Goal: Task Accomplishment & Management: Complete application form

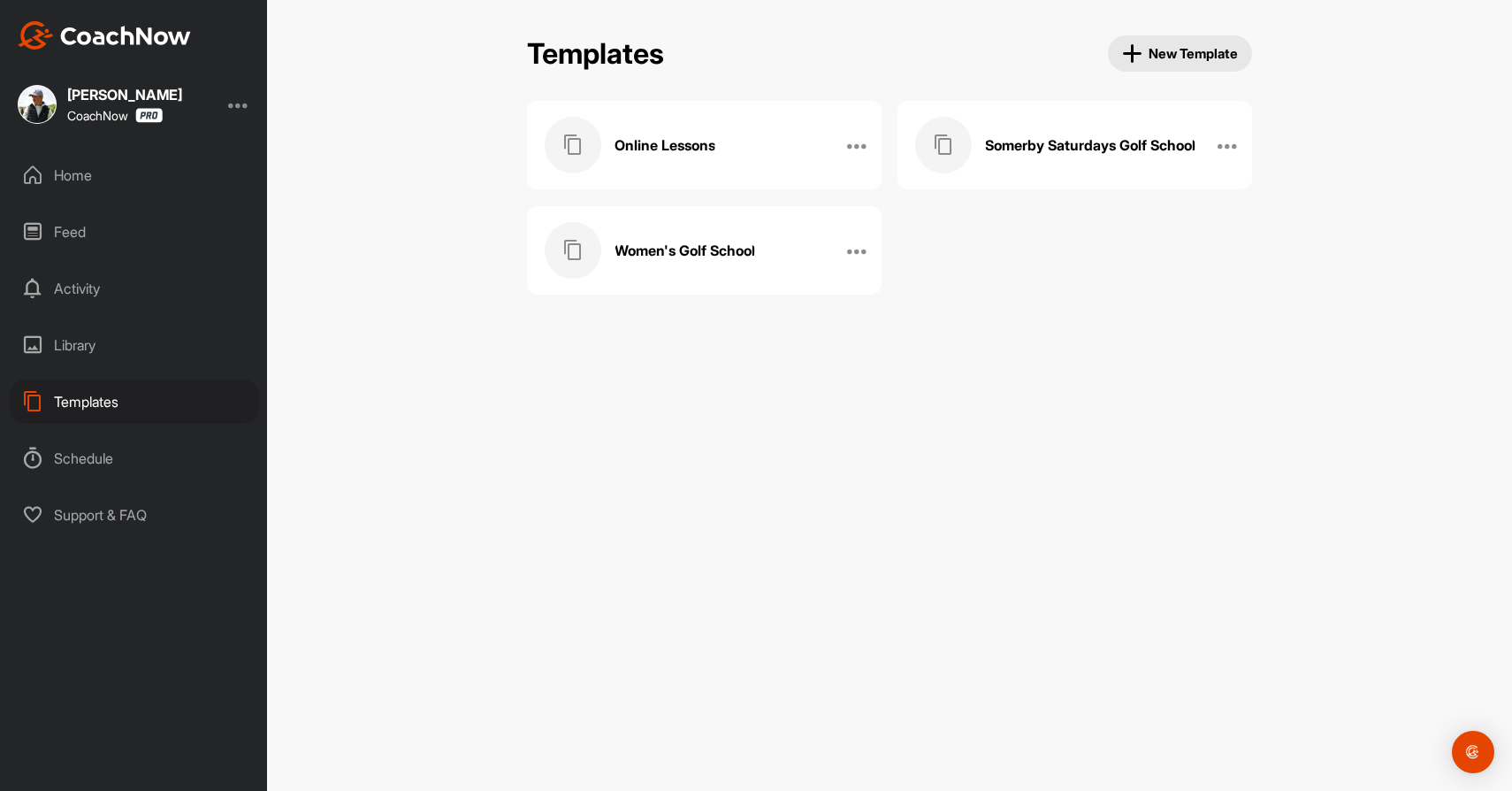
click at [664, 144] on h3 "Online Lessons" at bounding box center [665, 145] width 101 height 19
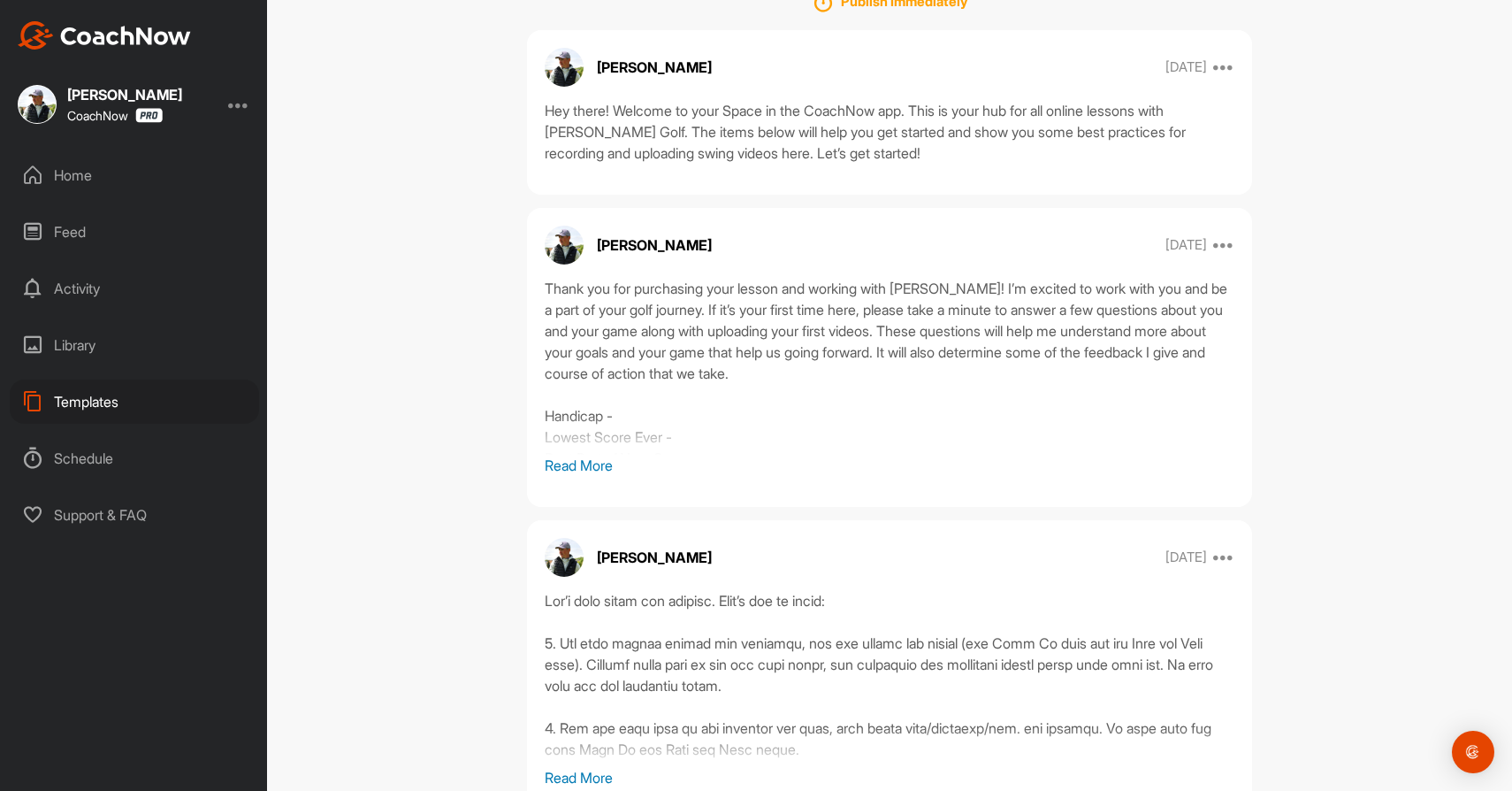
scroll to position [290, 0]
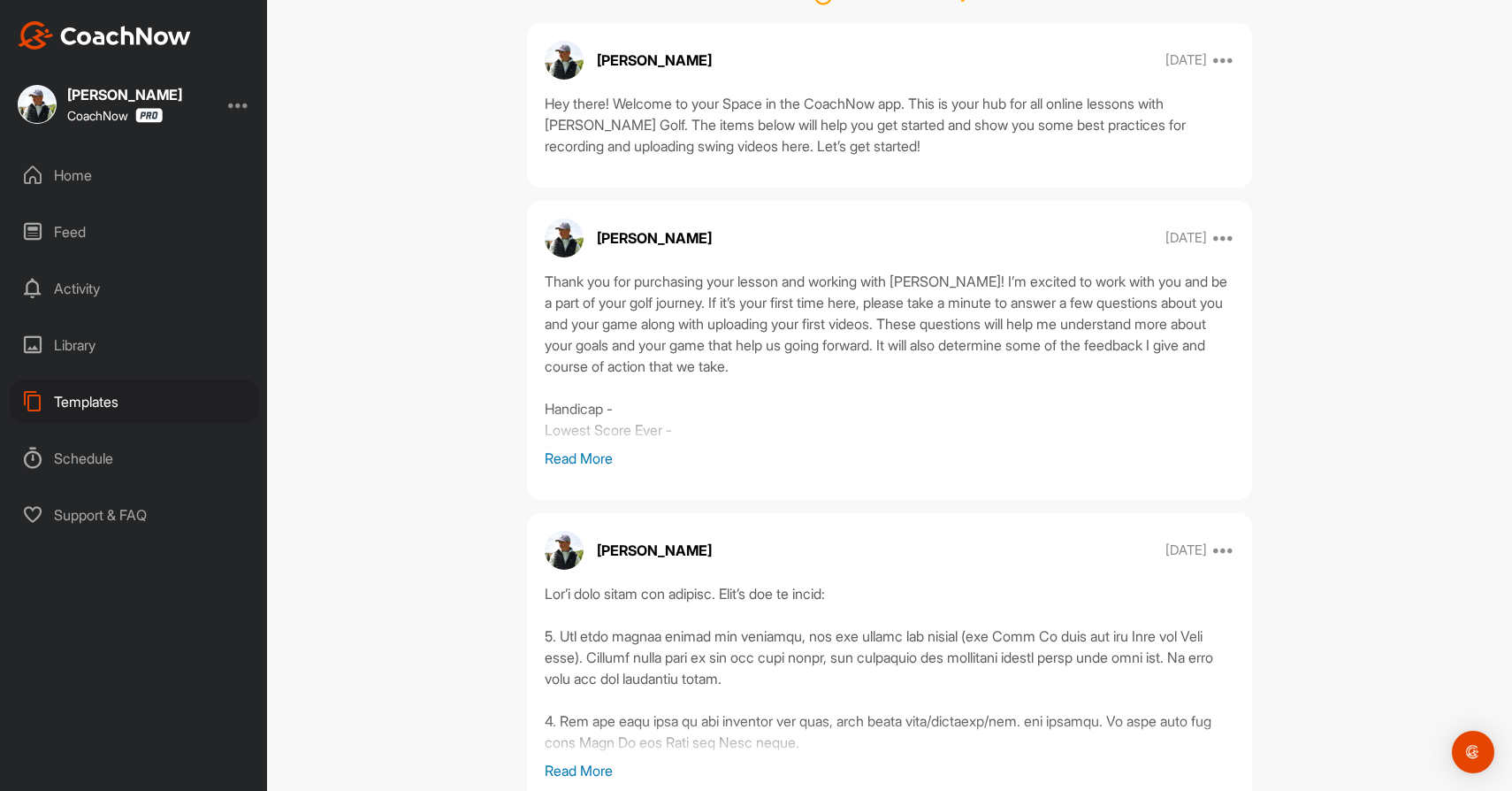
click at [596, 455] on p "Read More" at bounding box center [889, 458] width 690 height 22
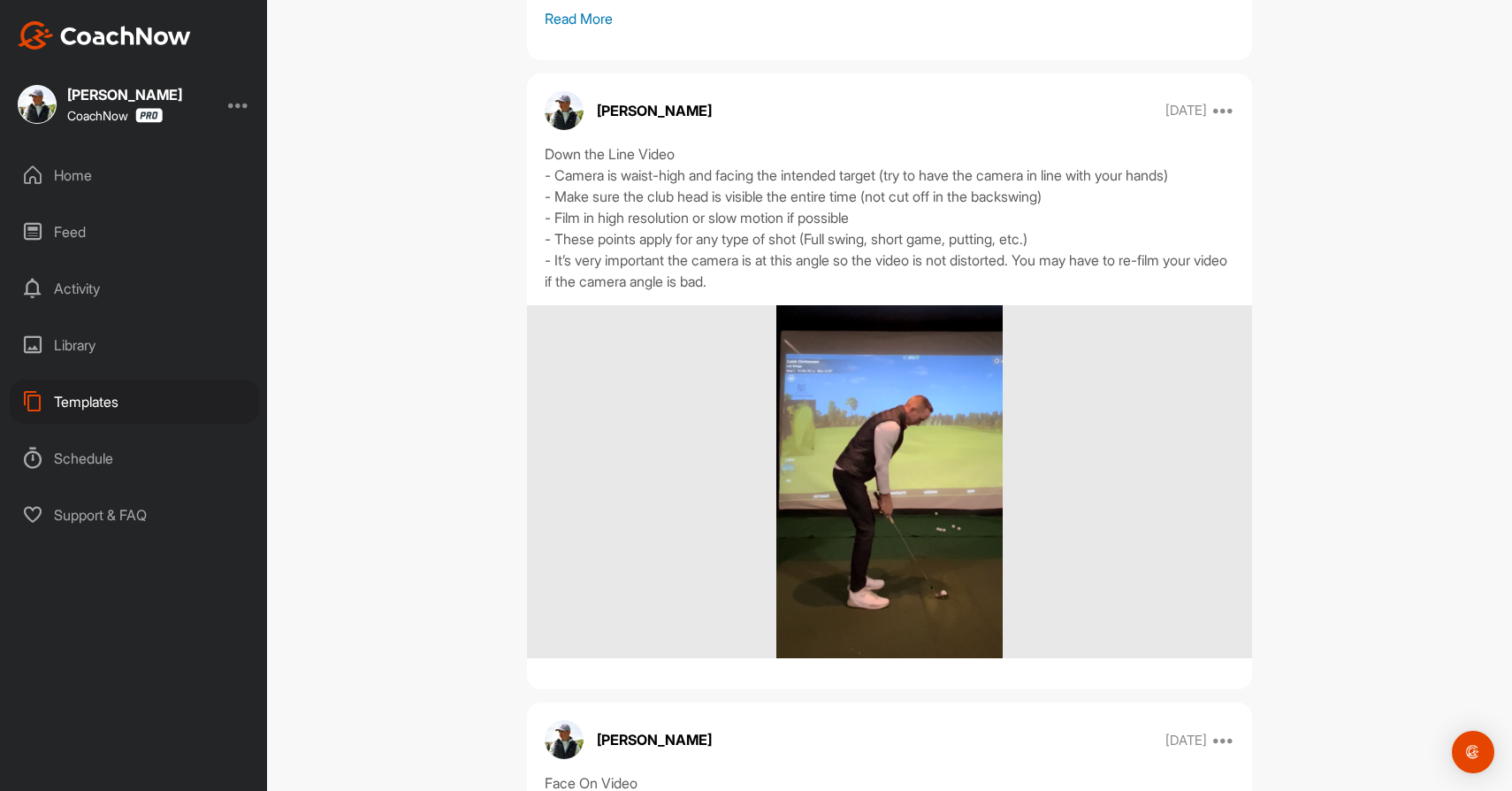
scroll to position [0, 0]
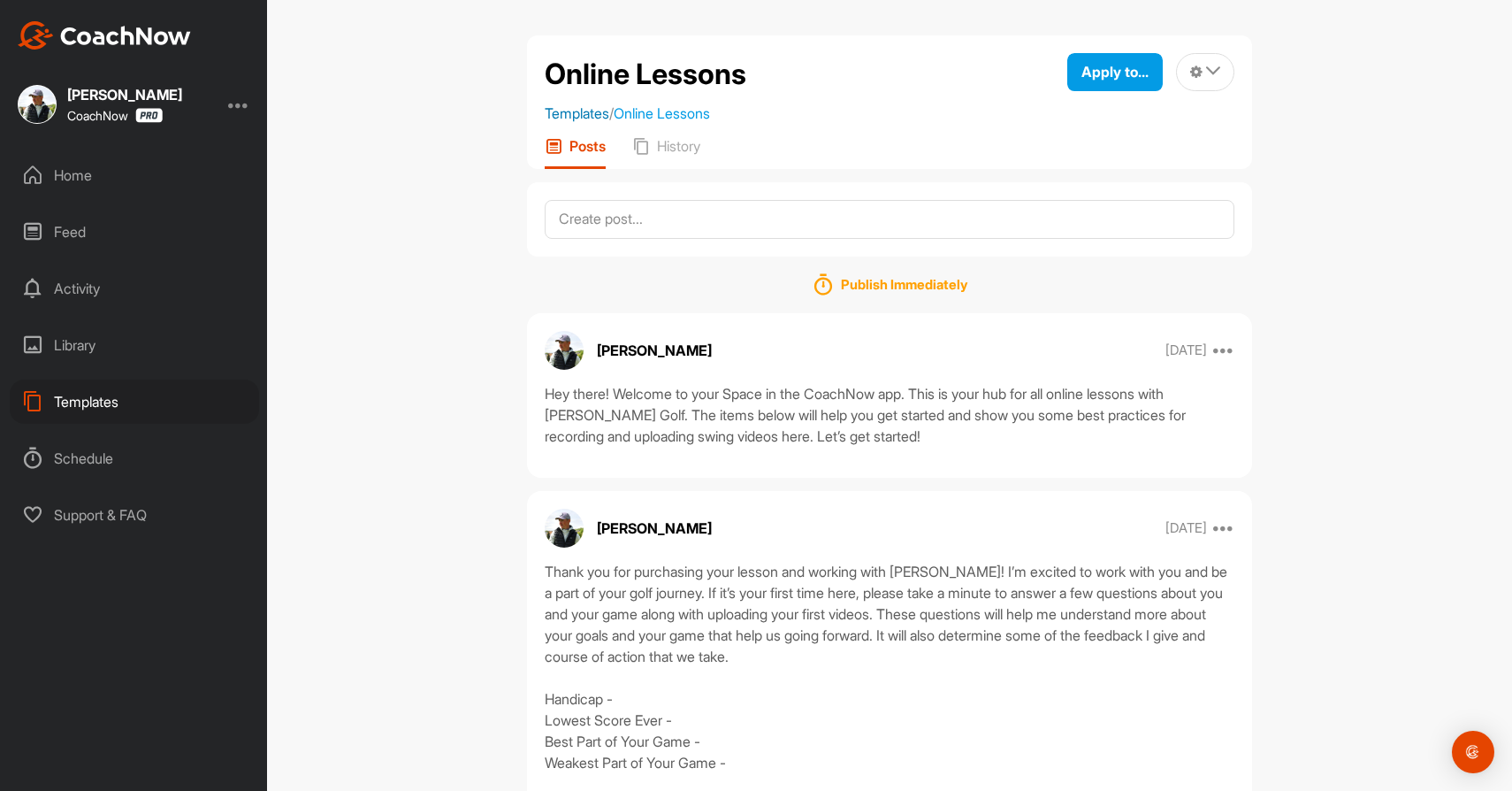
click at [578, 115] on link "Templates" at bounding box center [577, 114] width 65 height 18
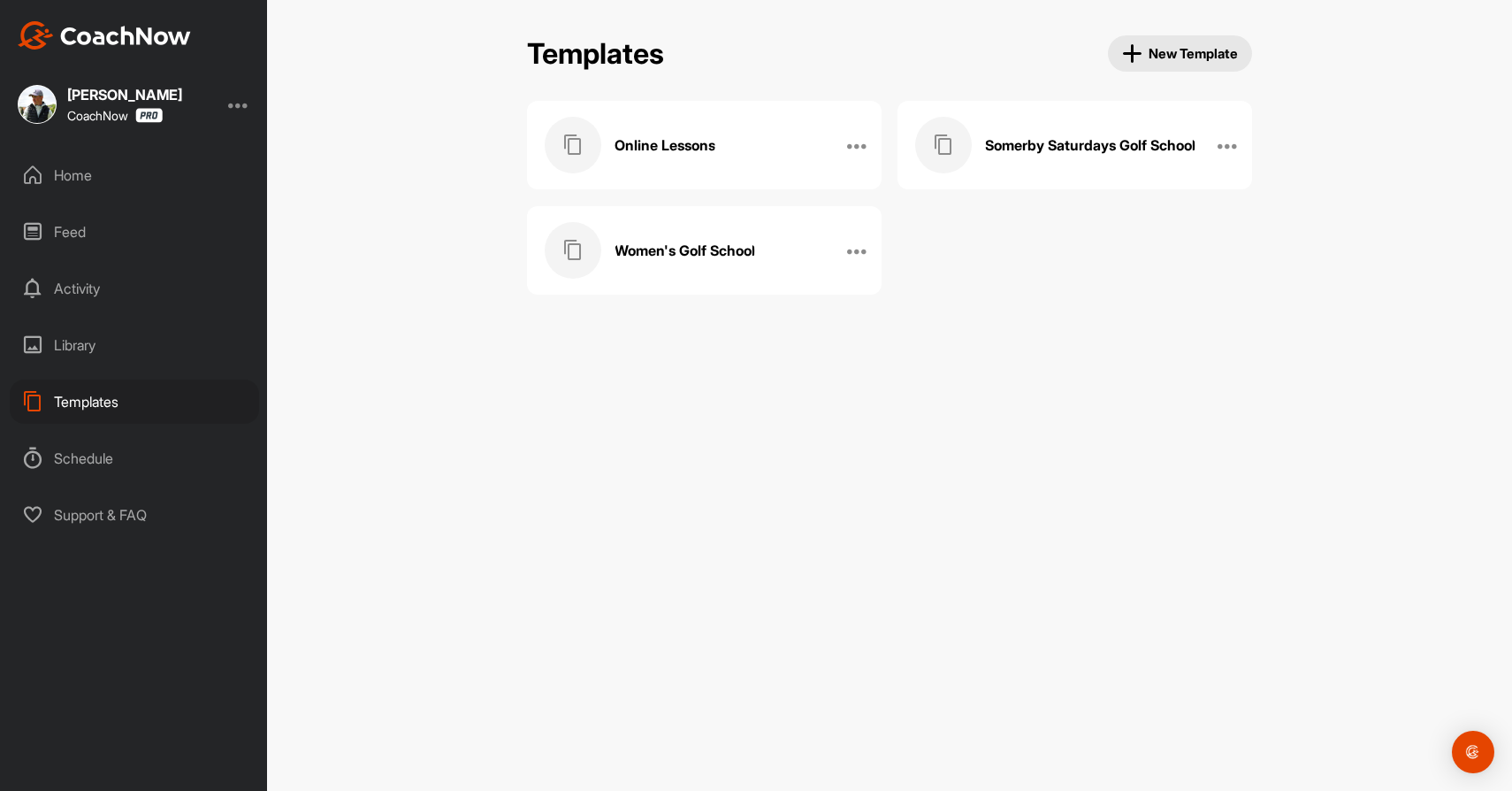
click at [674, 140] on h3 "Online Lessons" at bounding box center [665, 145] width 101 height 19
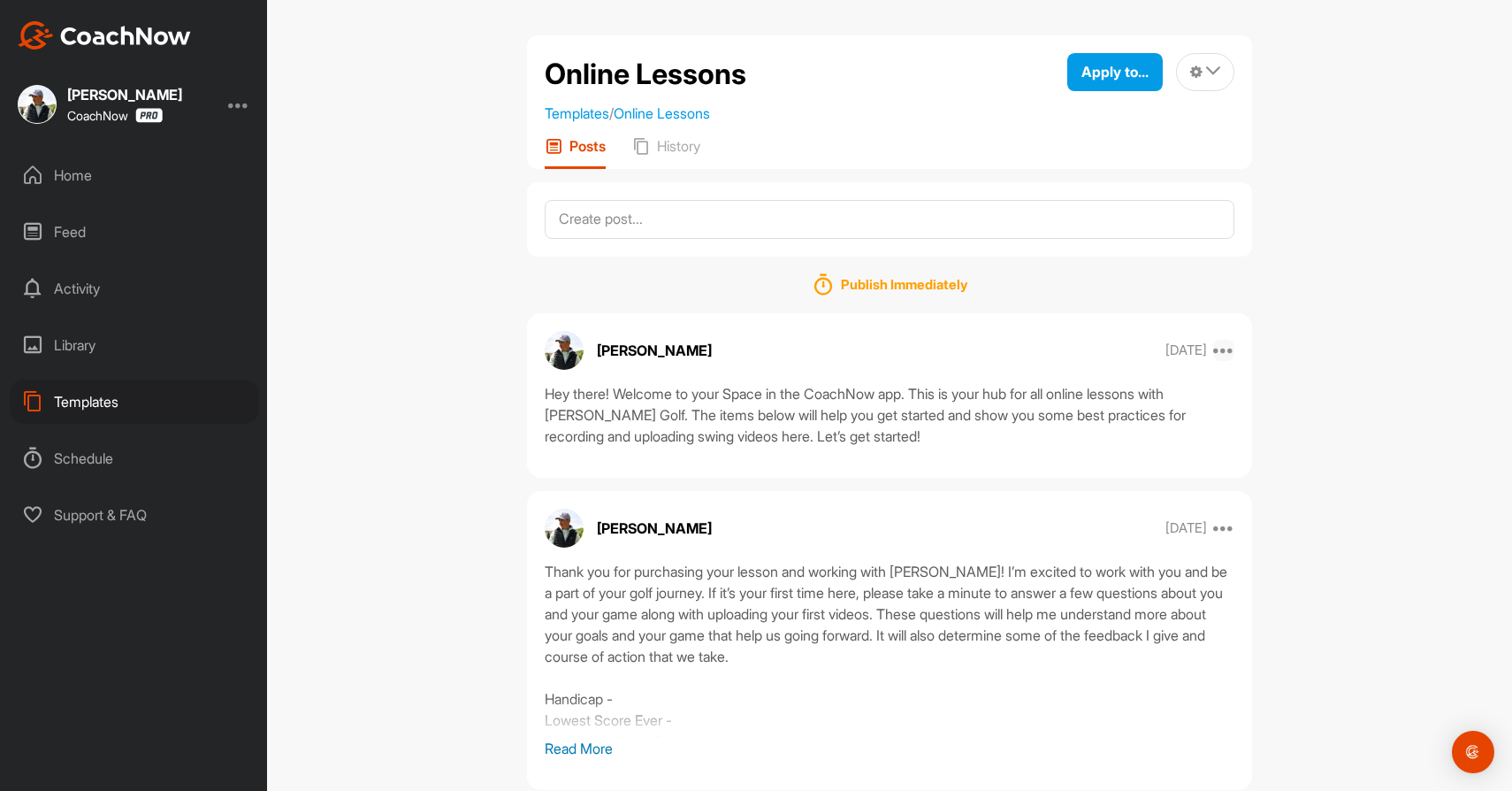
click at [1223, 349] on icon at bounding box center [1224, 351] width 22 height 22
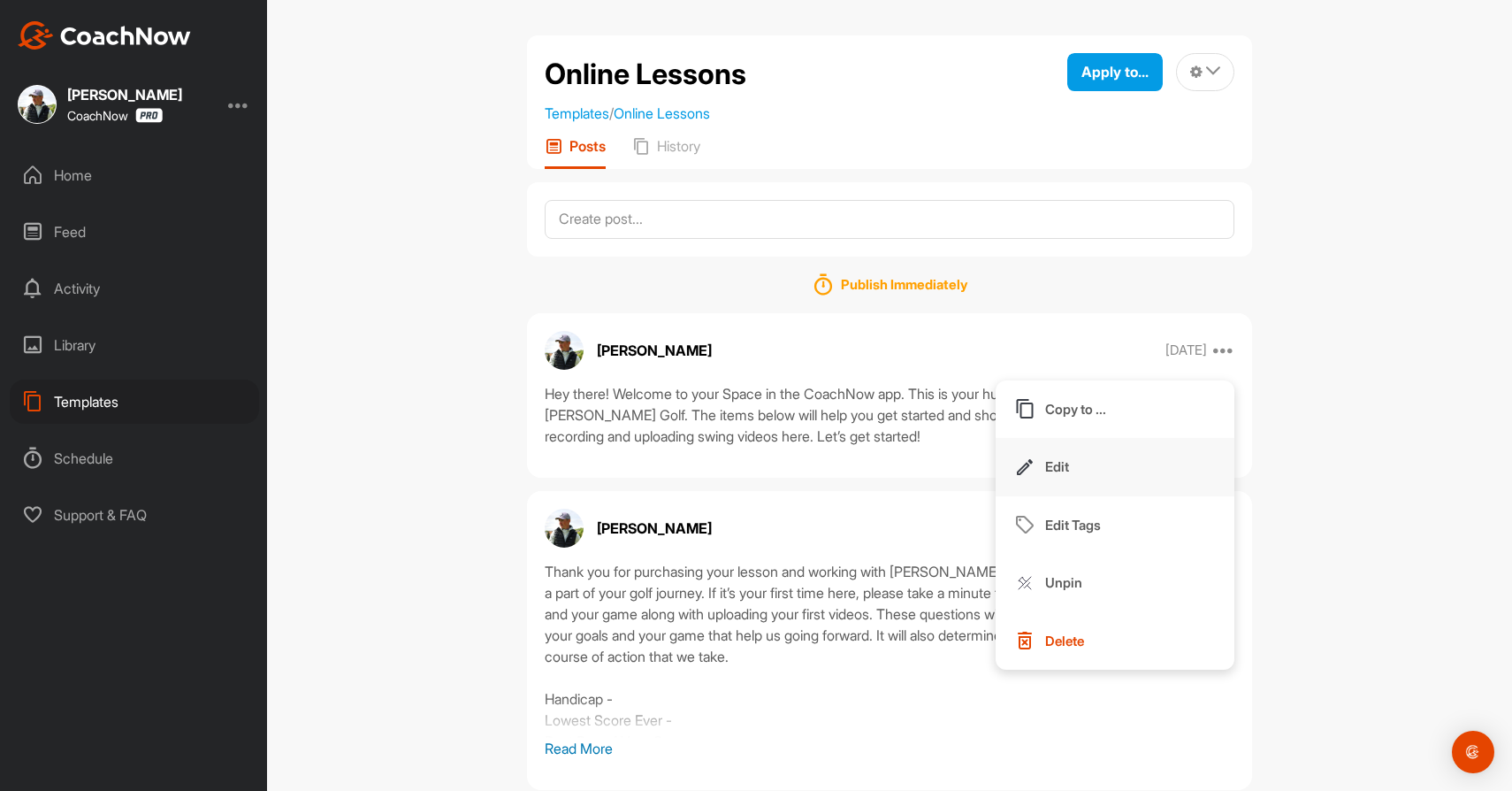
click at [1049, 472] on p "Edit" at bounding box center [1057, 466] width 23 height 19
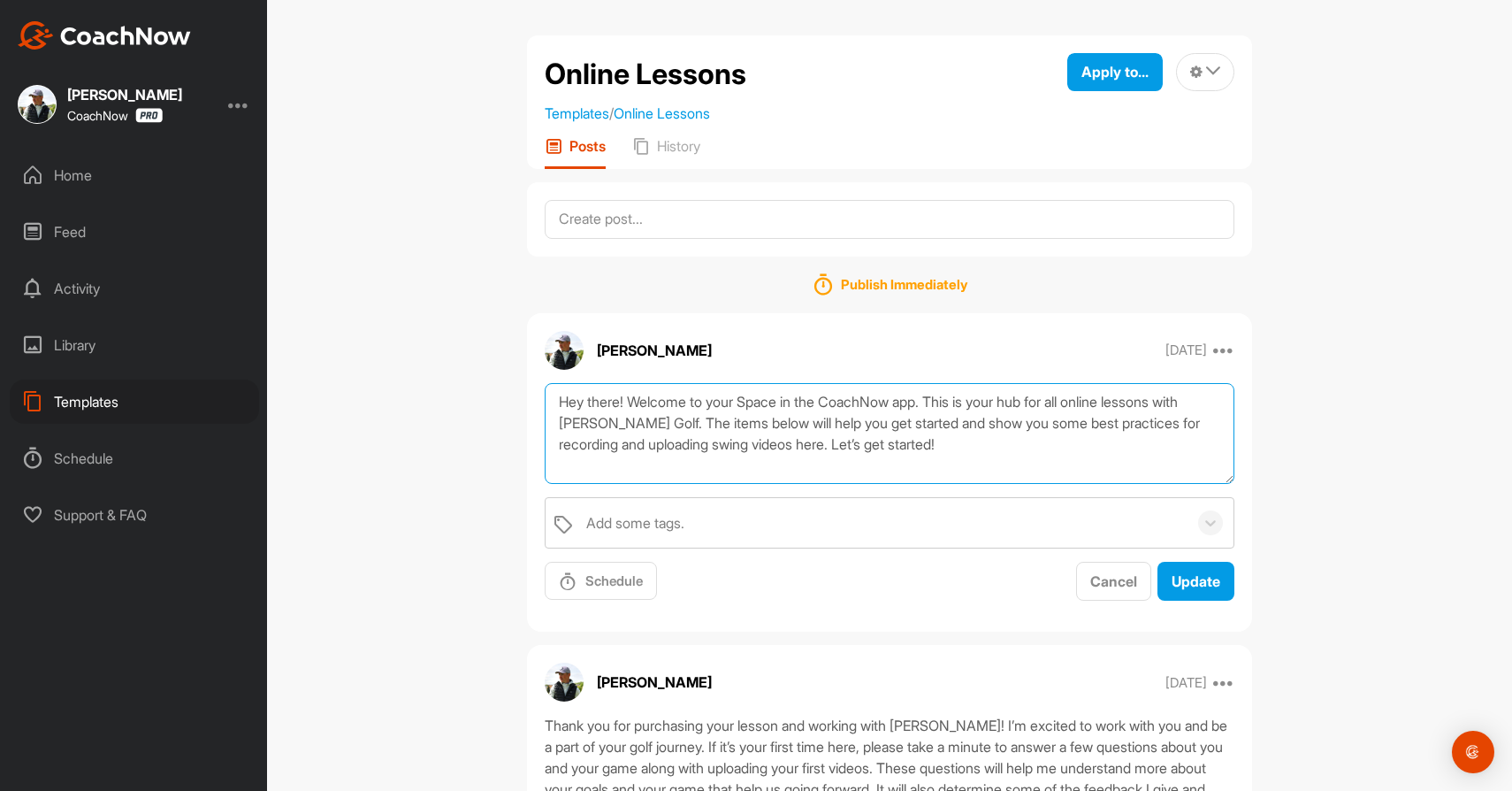
click at [624, 405] on textarea "Hey there! Welcome to your Space in the CoachNow app. This is your hub for all …" at bounding box center [889, 434] width 690 height 102
click at [711, 421] on textarea "Hello! Welcome to your Space in the CoachNow app. This is your hub for all onli…" at bounding box center [889, 434] width 690 height 102
click at [849, 424] on textarea "Hello! Welcome to your Space in the CoachNow app. This is your hub for all onli…" at bounding box center [889, 434] width 690 height 102
click at [1106, 444] on textarea "Hello! Welcome to your Space in the CoachNow app. This is your hub for all onli…" at bounding box center [889, 434] width 690 height 102
type textarea "Hello! Welcome to your Space in the CoachNow app. This is your hub for all onli…"
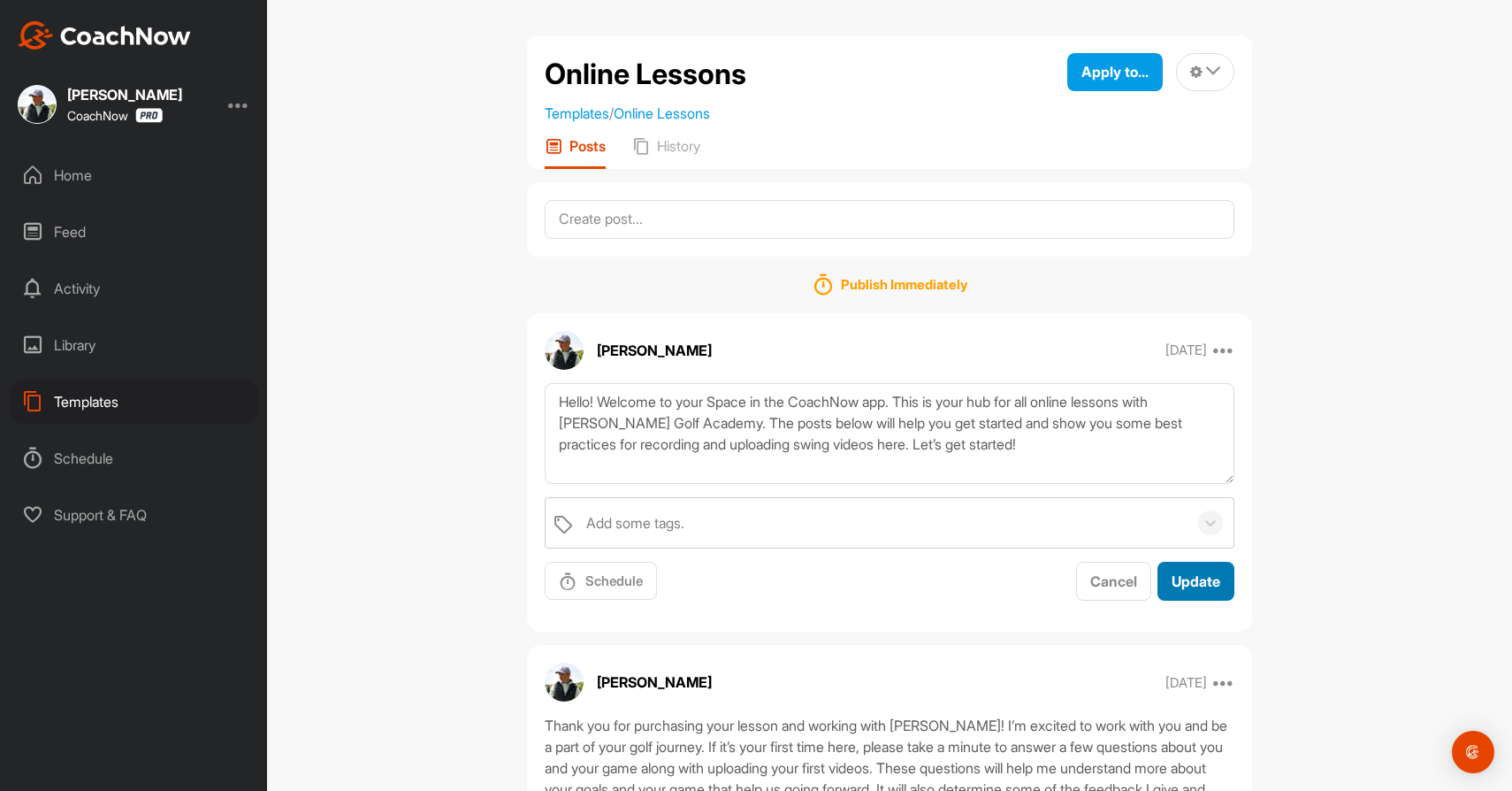
click at [1197, 582] on span "Update" at bounding box center [1196, 582] width 49 height 18
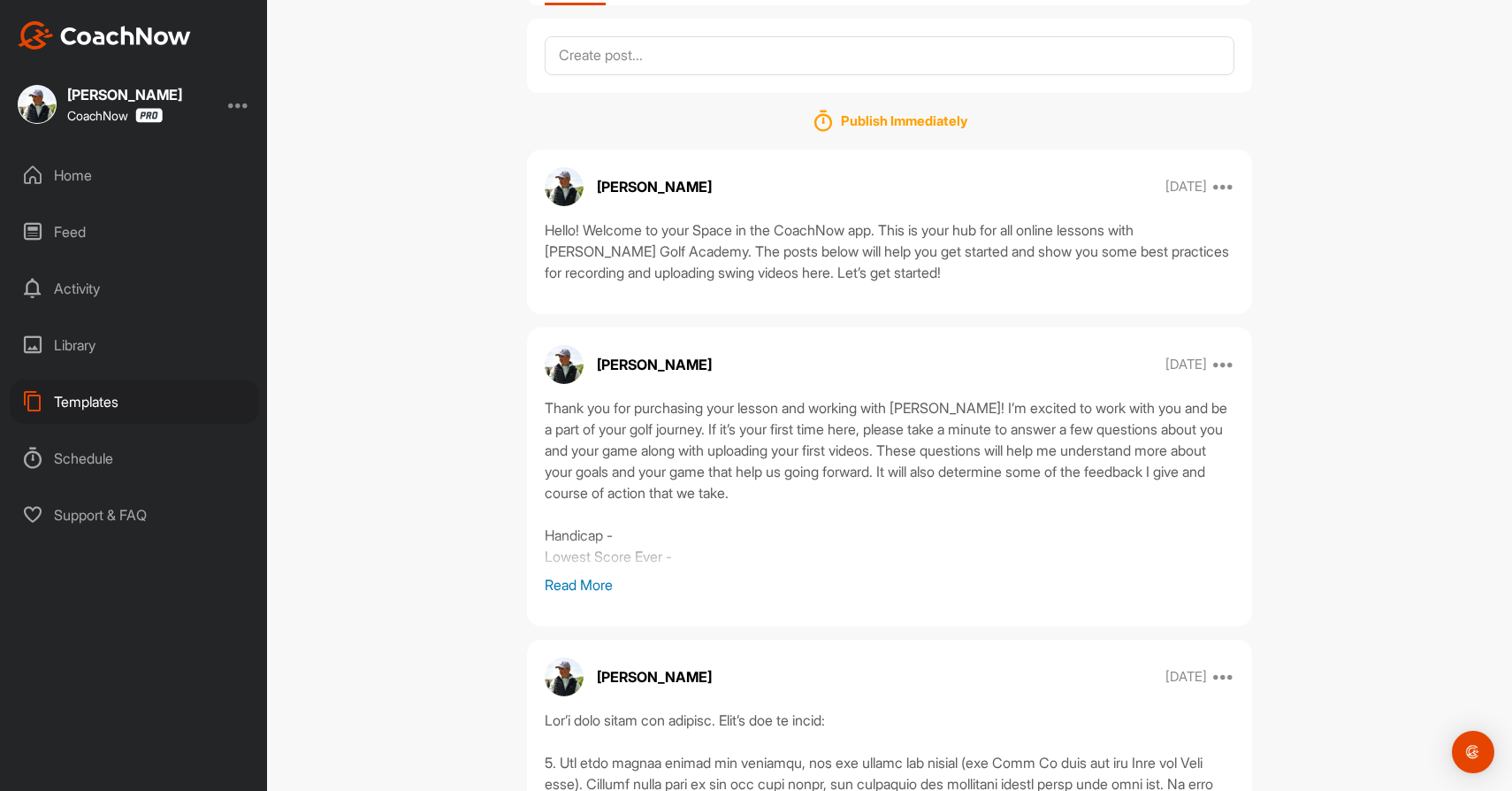
scroll to position [220, 0]
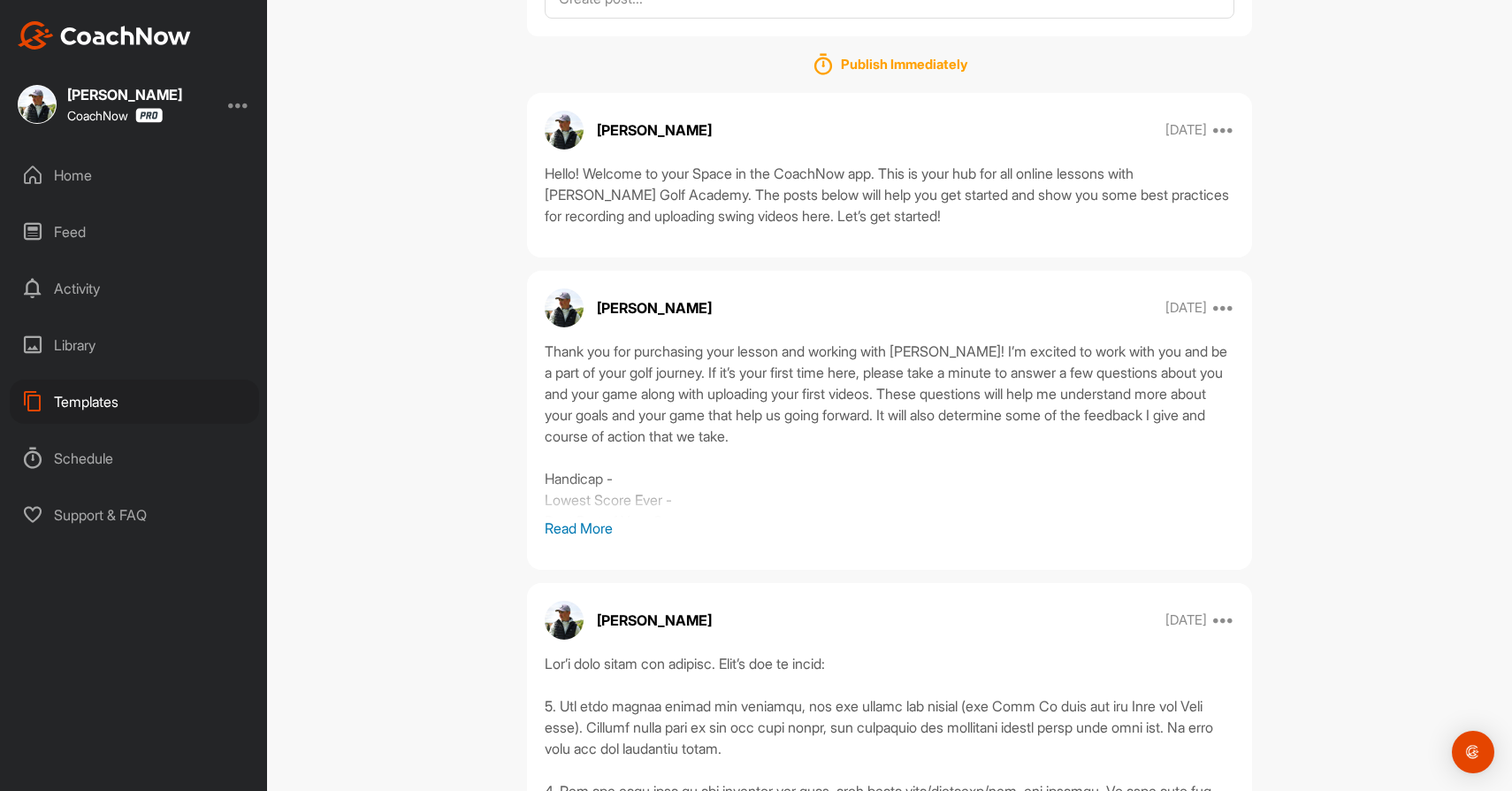
click at [600, 531] on p "Read More" at bounding box center [889, 529] width 690 height 22
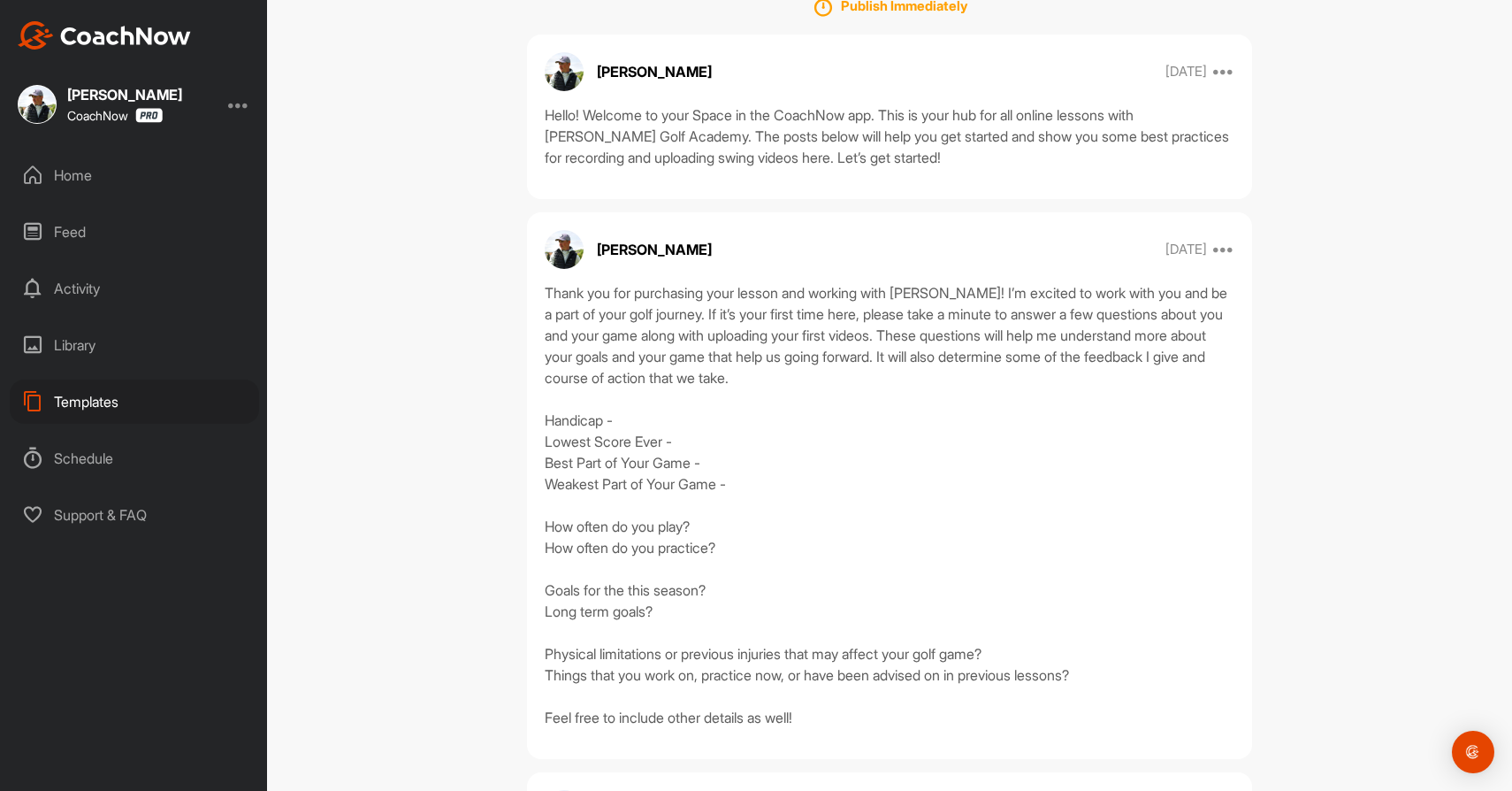
scroll to position [304, 0]
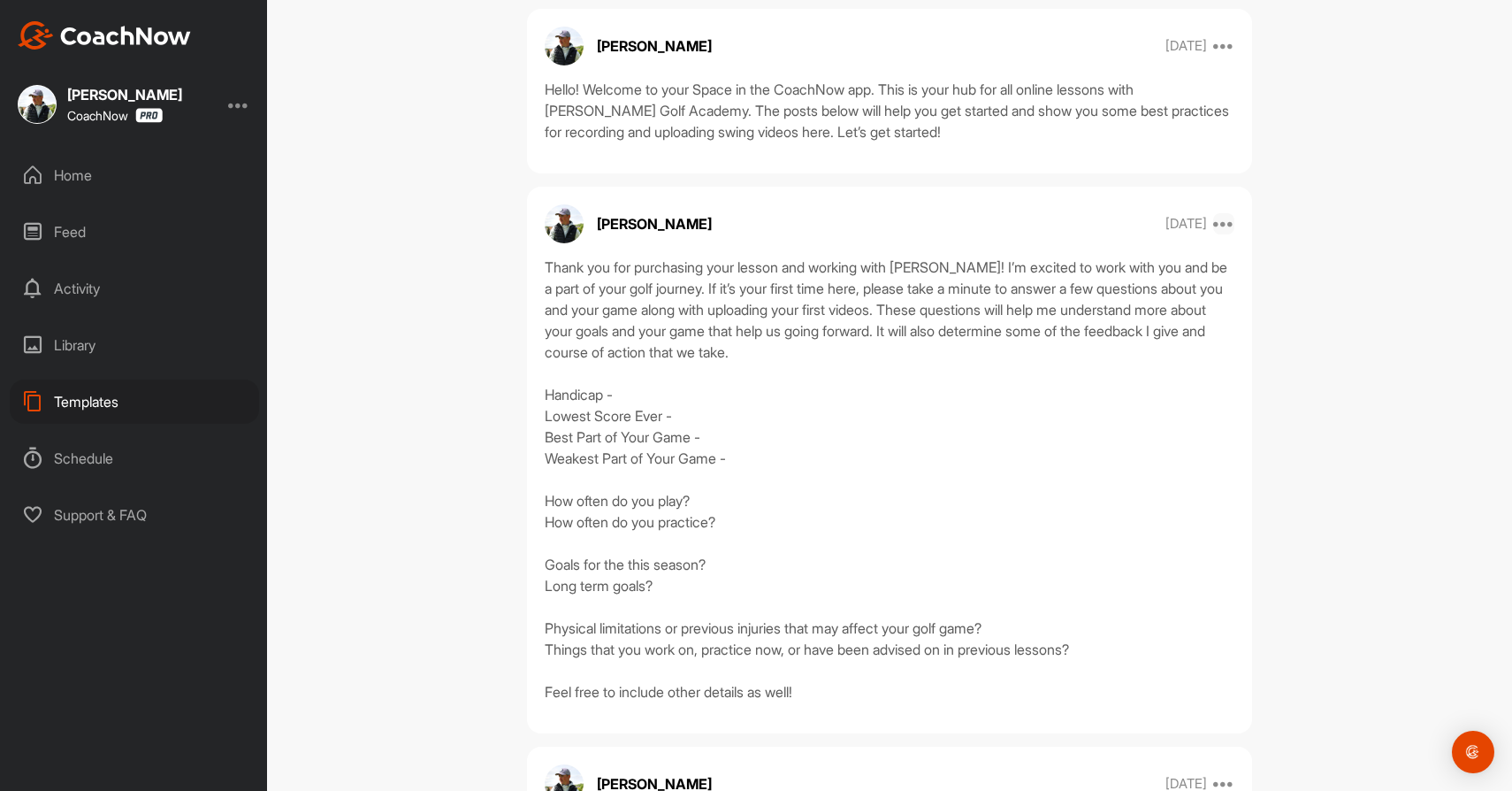
click at [1232, 224] on icon at bounding box center [1224, 224] width 22 height 22
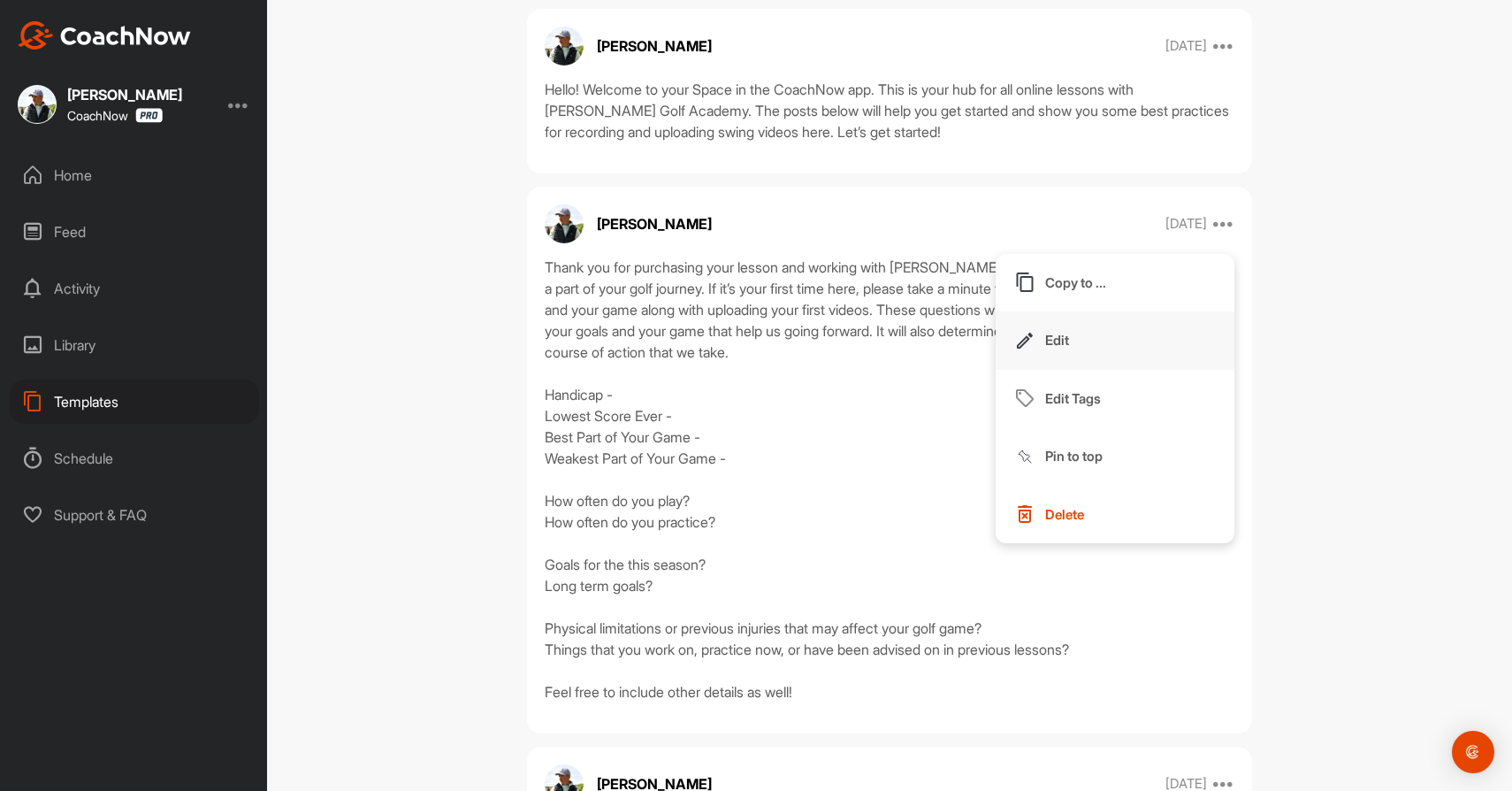
click at [1118, 344] on button "Edit" at bounding box center [1114, 340] width 239 height 59
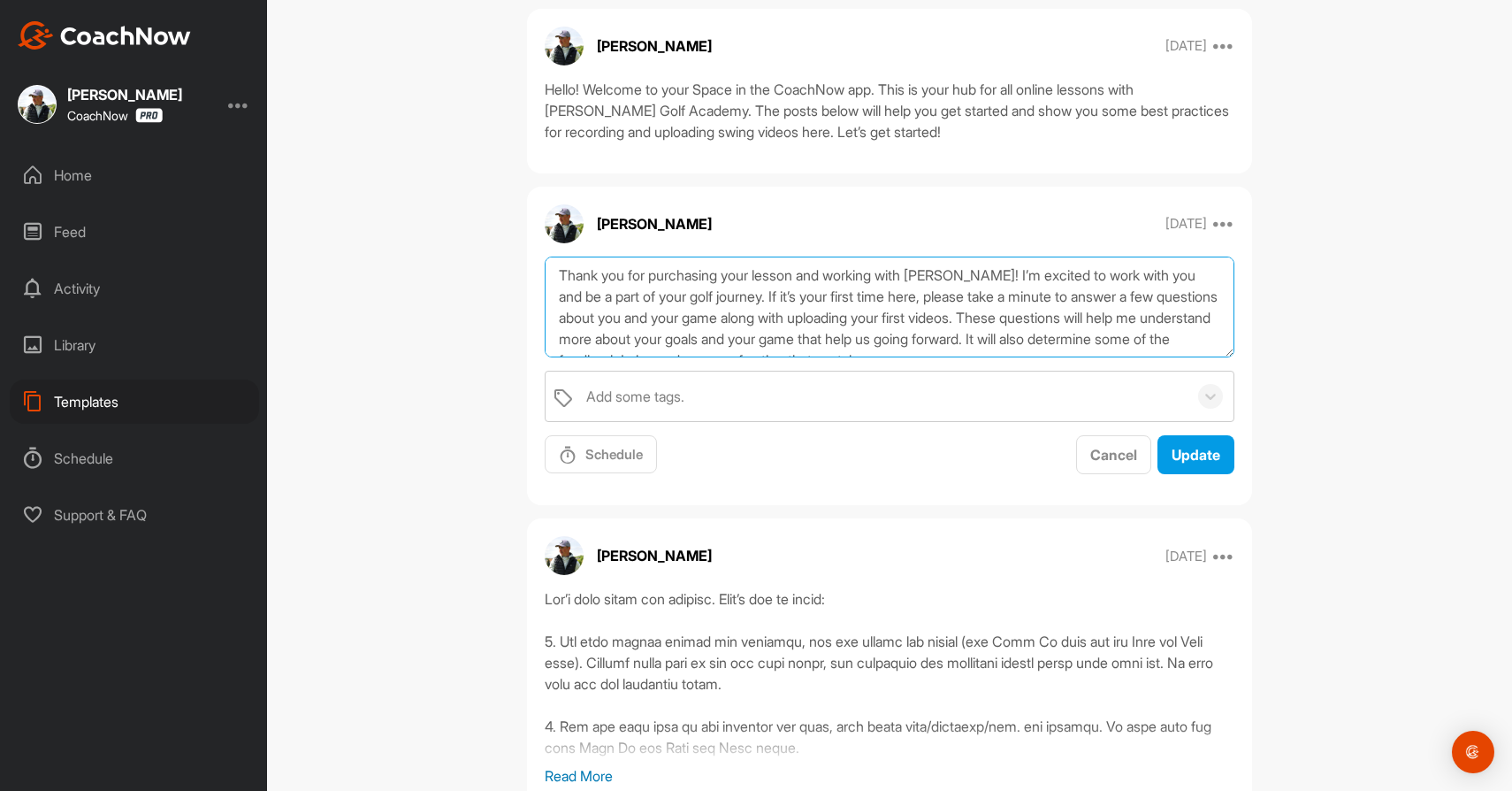
drag, startPoint x: 976, startPoint y: 271, endPoint x: 600, endPoint y: 263, distance: 376.1
click at [600, 263] on textarea "Thank you for purchasing your lesson and working with [PERSON_NAME]! I’m excite…" at bounding box center [889, 307] width 690 height 102
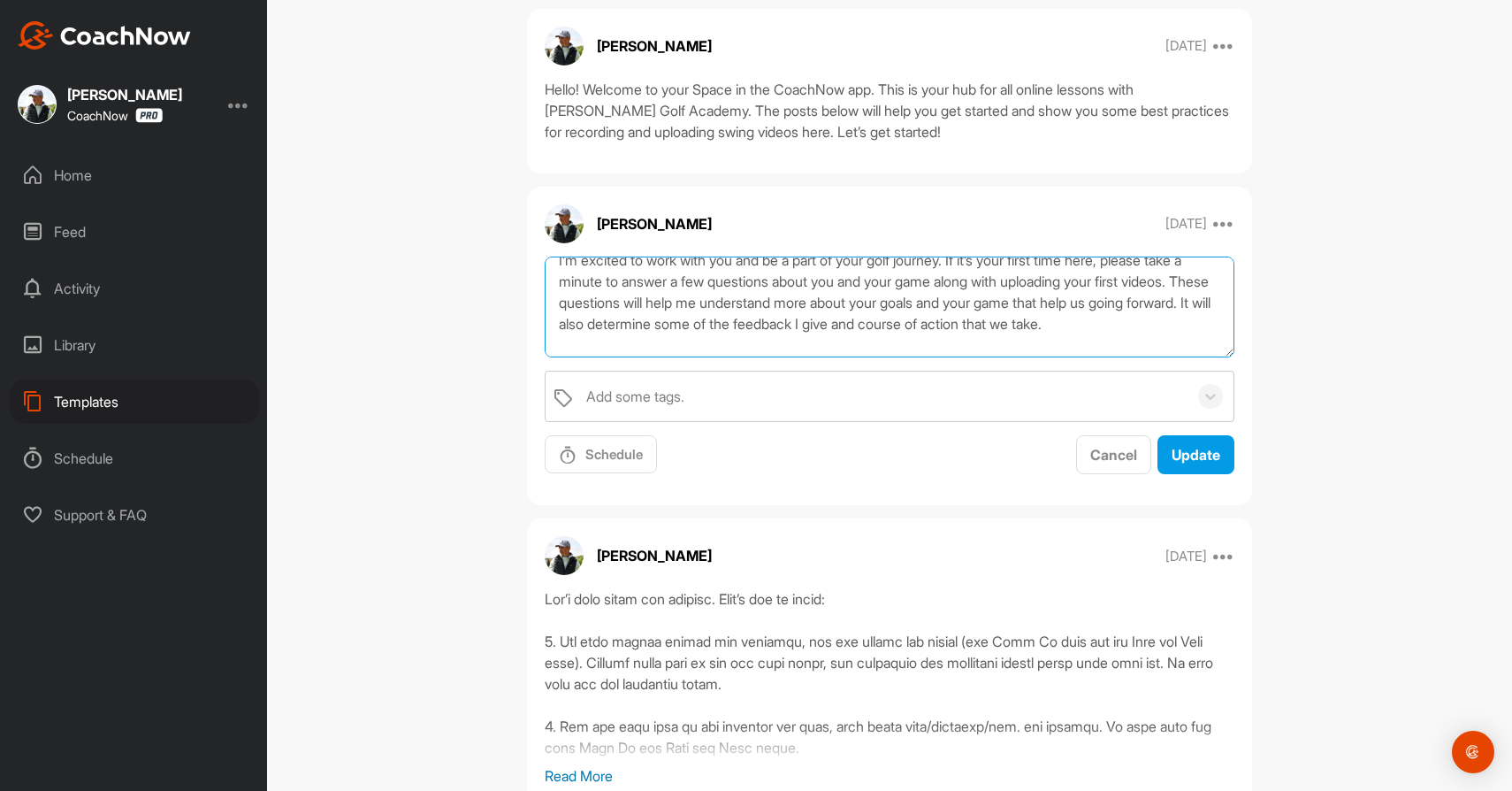
scroll to position [20, 0]
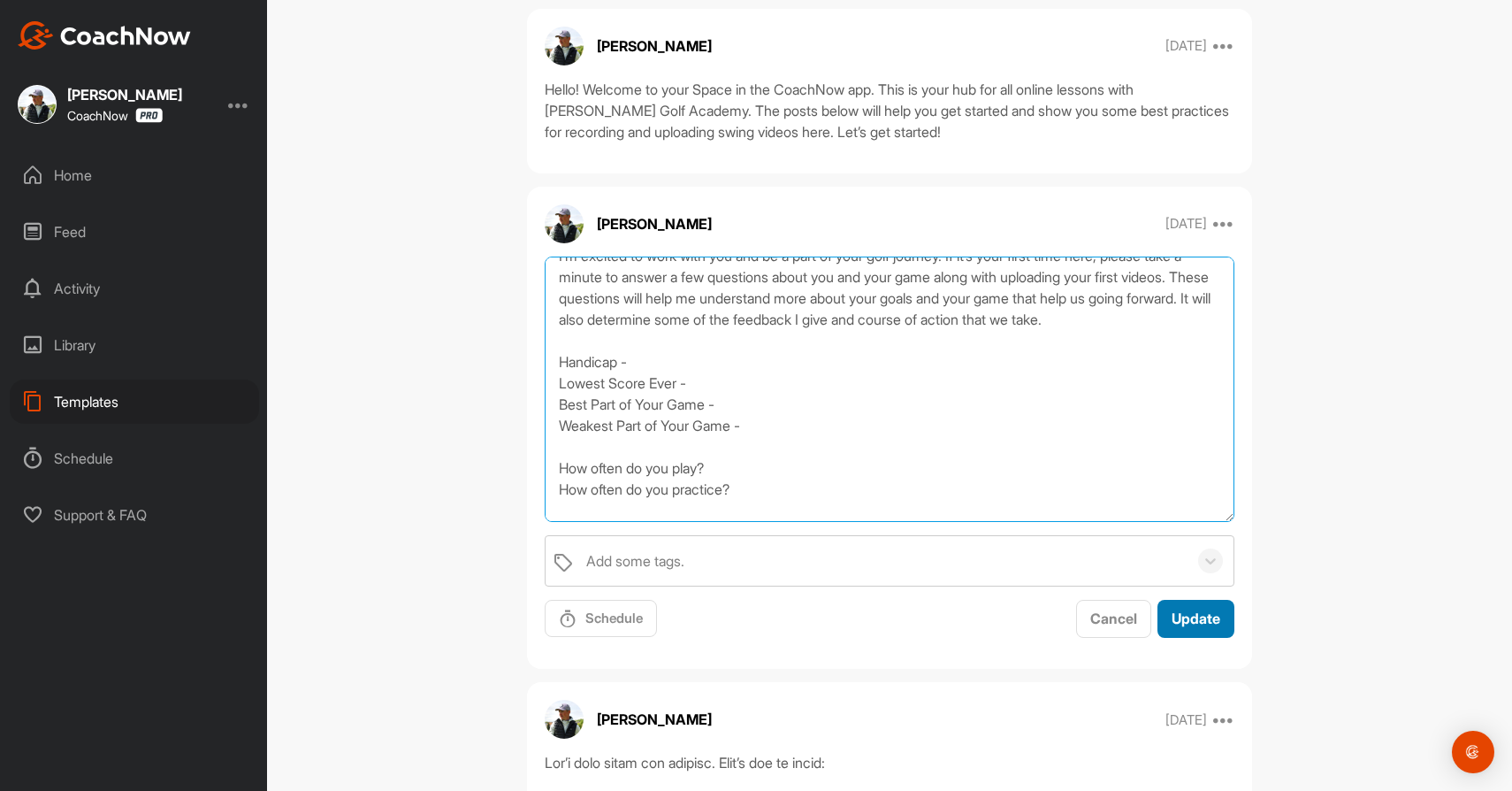
drag, startPoint x: 1225, startPoint y: 349, endPoint x: 1227, endPoint y: 631, distance: 282.0
click at [1227, 631] on div "I’m excited to work with you and be a part of your golf journey. If it’s your f…" at bounding box center [890, 447] width 725 height 382
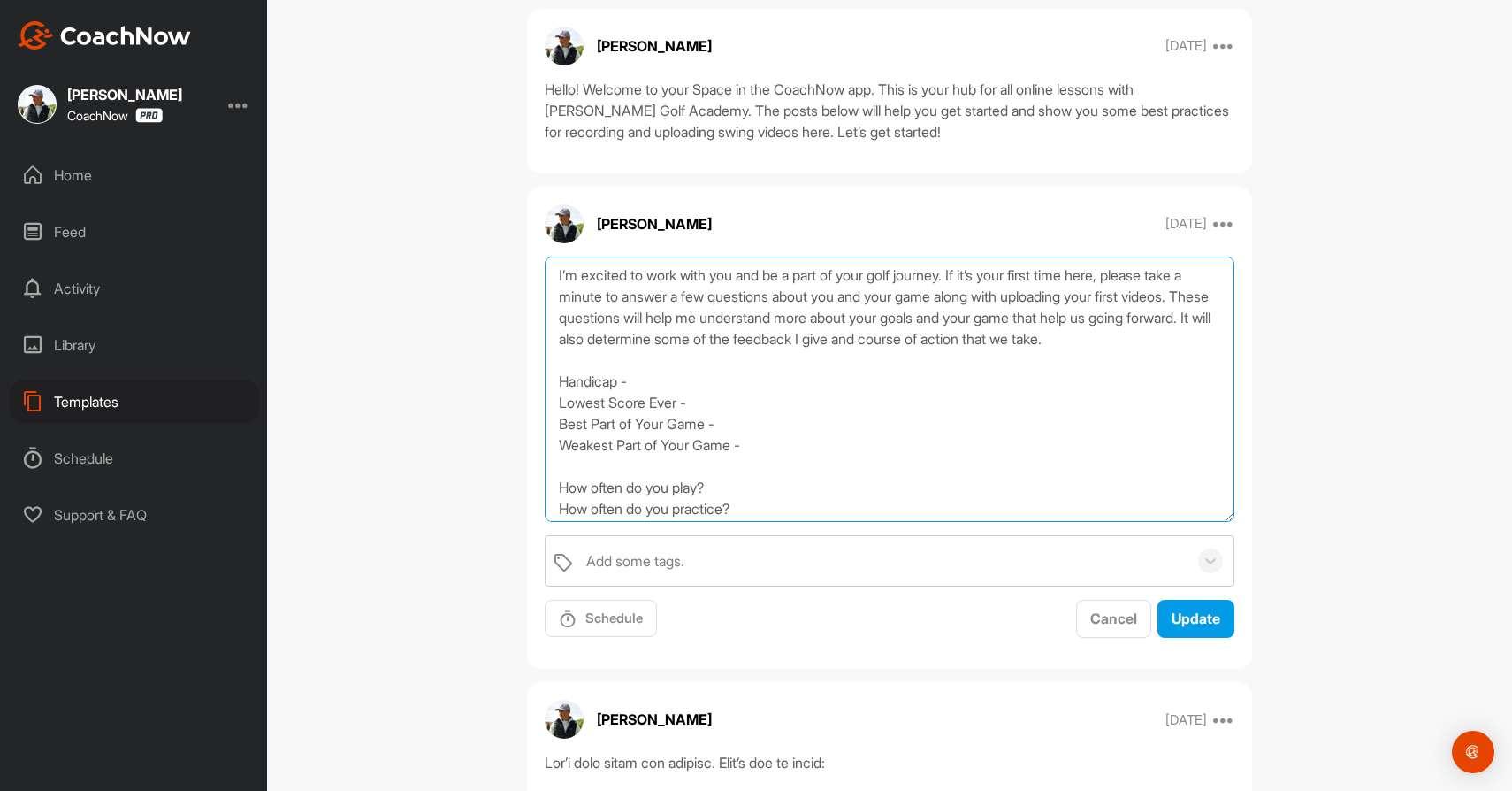
drag, startPoint x: 1154, startPoint y: 273, endPoint x: 991, endPoint y: 276, distance: 163.0
click at [991, 276] on textarea "I’m excited to work with you and be a part of your golf journey. If it’s your f…" at bounding box center [889, 389] width 690 height 265
click at [1085, 335] on textarea "I’m excited to work with you and be a part of your golf journey. Please take a …" at bounding box center [889, 389] width 690 height 265
drag, startPoint x: 1193, startPoint y: 298, endPoint x: 1088, endPoint y: 296, distance: 105.0
click at [1088, 296] on textarea "I’m excited to work with you and be a part of your golf journey. Please take a …" at bounding box center [889, 389] width 690 height 265
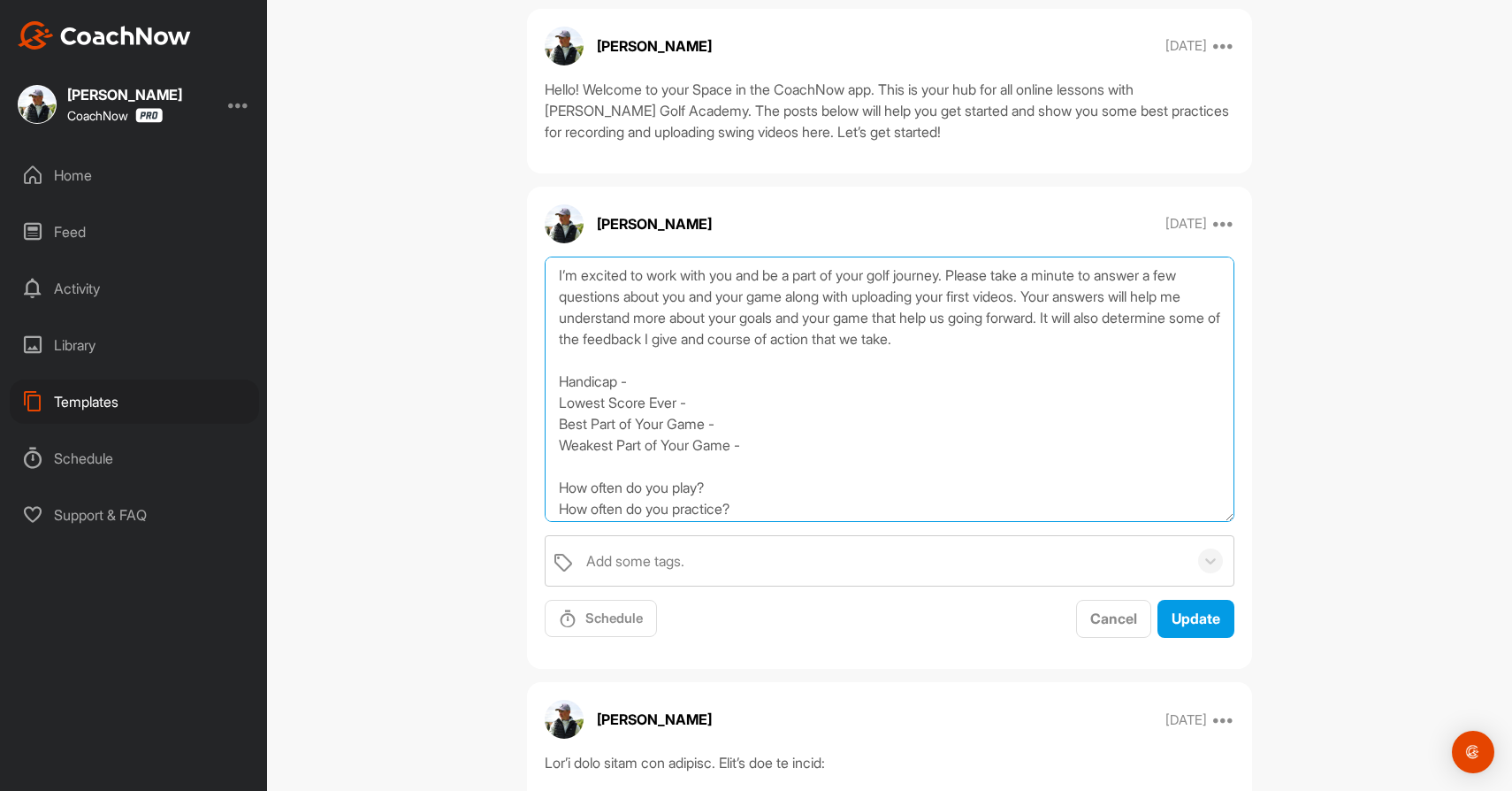
click at [877, 319] on textarea "I’m excited to work with you and be a part of your golf journey. Please take a …" at bounding box center [889, 389] width 690 height 265
click at [975, 319] on textarea "I’m excited to work with you and be a part of your golf journey. Please take a …" at bounding box center [889, 389] width 690 height 265
drag, startPoint x: 1213, startPoint y: 341, endPoint x: 659, endPoint y: 343, distance: 554.0
click at [659, 343] on textarea "I’m excited to work with you and be a part of your golf journey. Please take a …" at bounding box center [889, 389] width 690 height 265
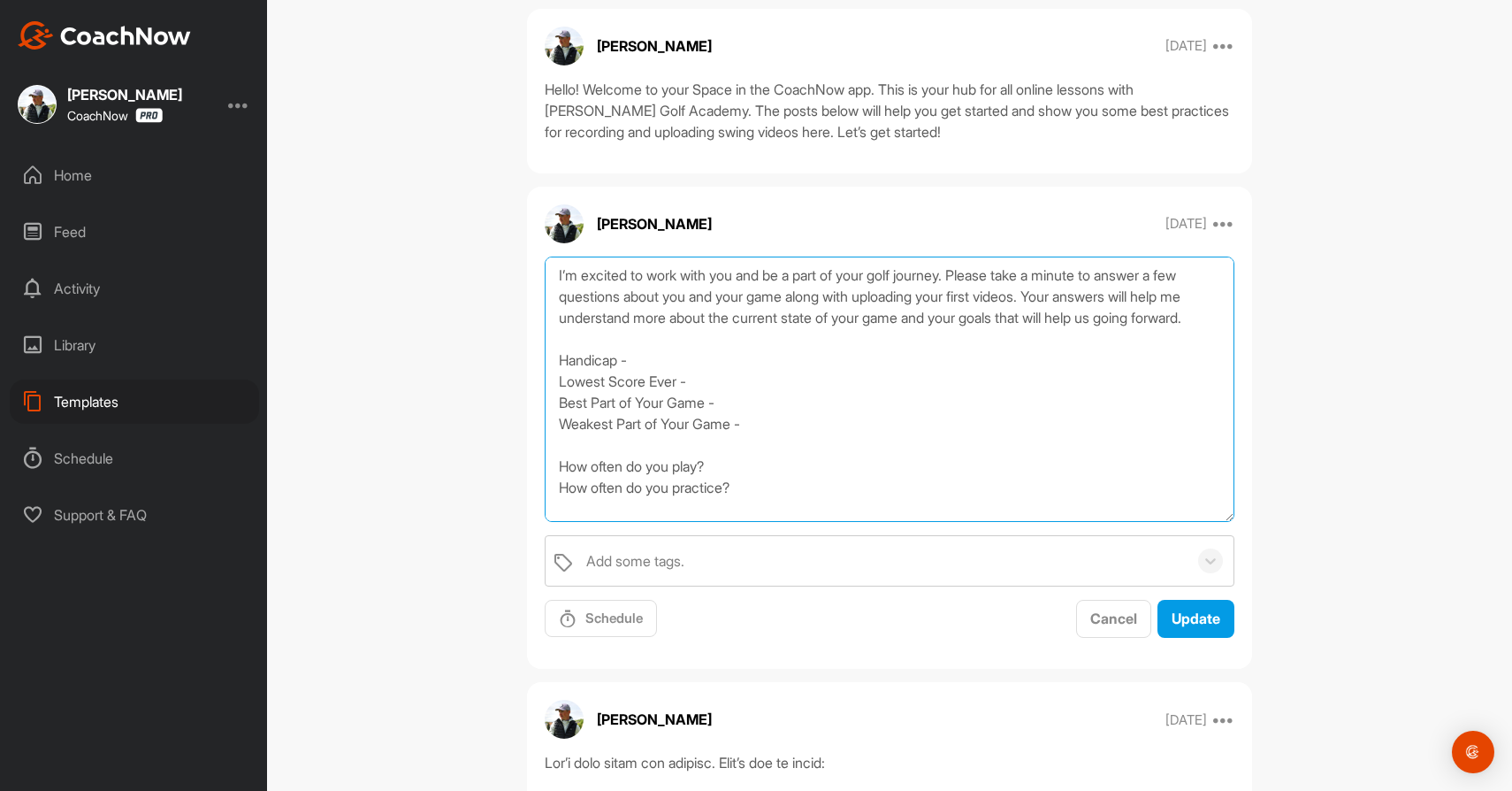
click at [558, 377] on textarea "I’m excited to work with you and be a part of your golf journey. Please take a …" at bounding box center [889, 389] width 690 height 265
drag, startPoint x: 707, startPoint y: 401, endPoint x: 652, endPoint y: 404, distance: 55.1
click at [652, 404] on textarea "I’m excited to work with you and be a part of your golf journey. Please take a …" at bounding box center [889, 389] width 690 height 265
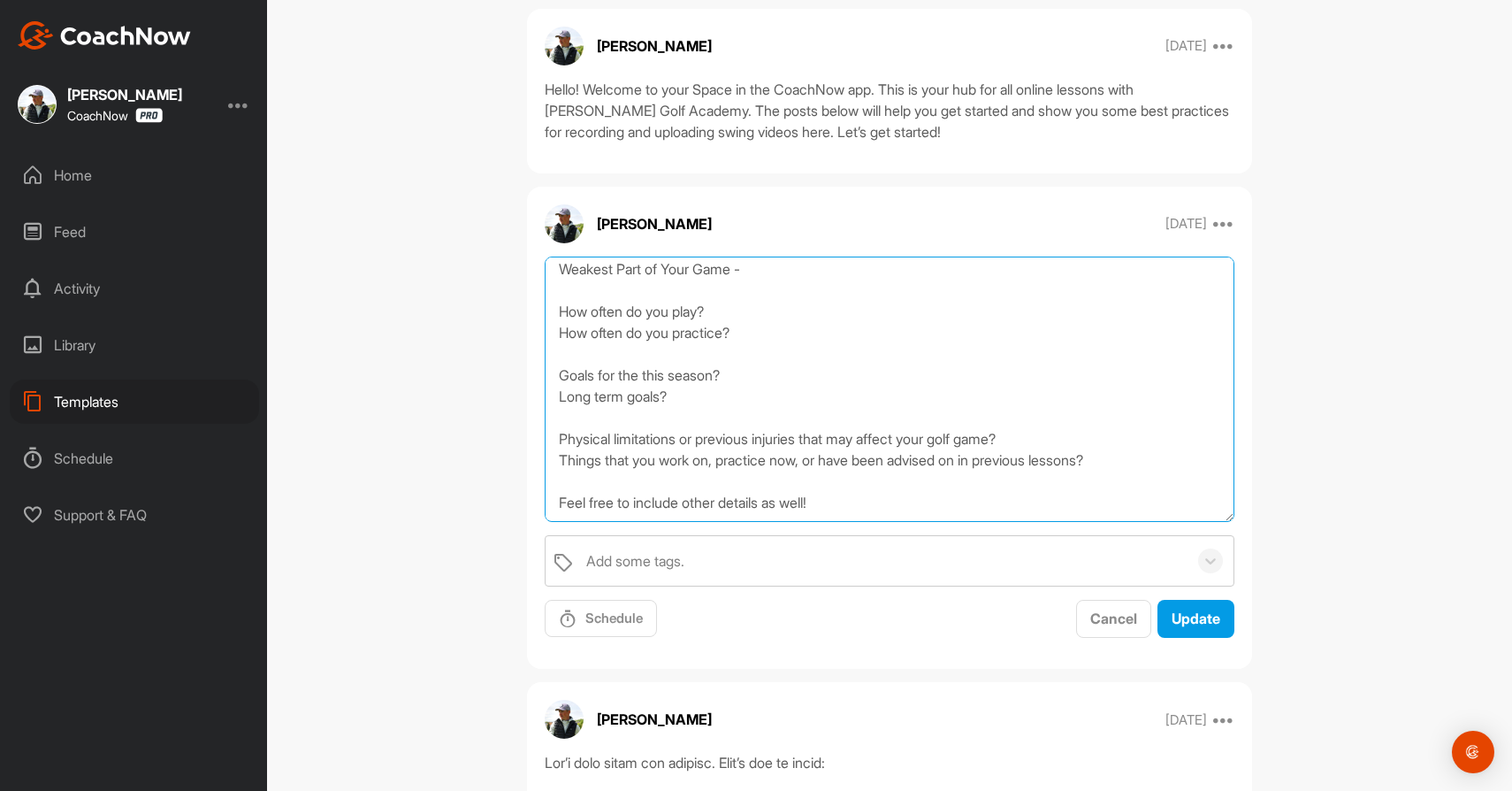
scroll to position [175, 0]
click at [732, 378] on textarea "I’m excited to work with you and be a part of your golf journey. Please take a …" at bounding box center [889, 389] width 690 height 265
type textarea "I’m excited to work with you and be a part of your golf journey. Please take a …"
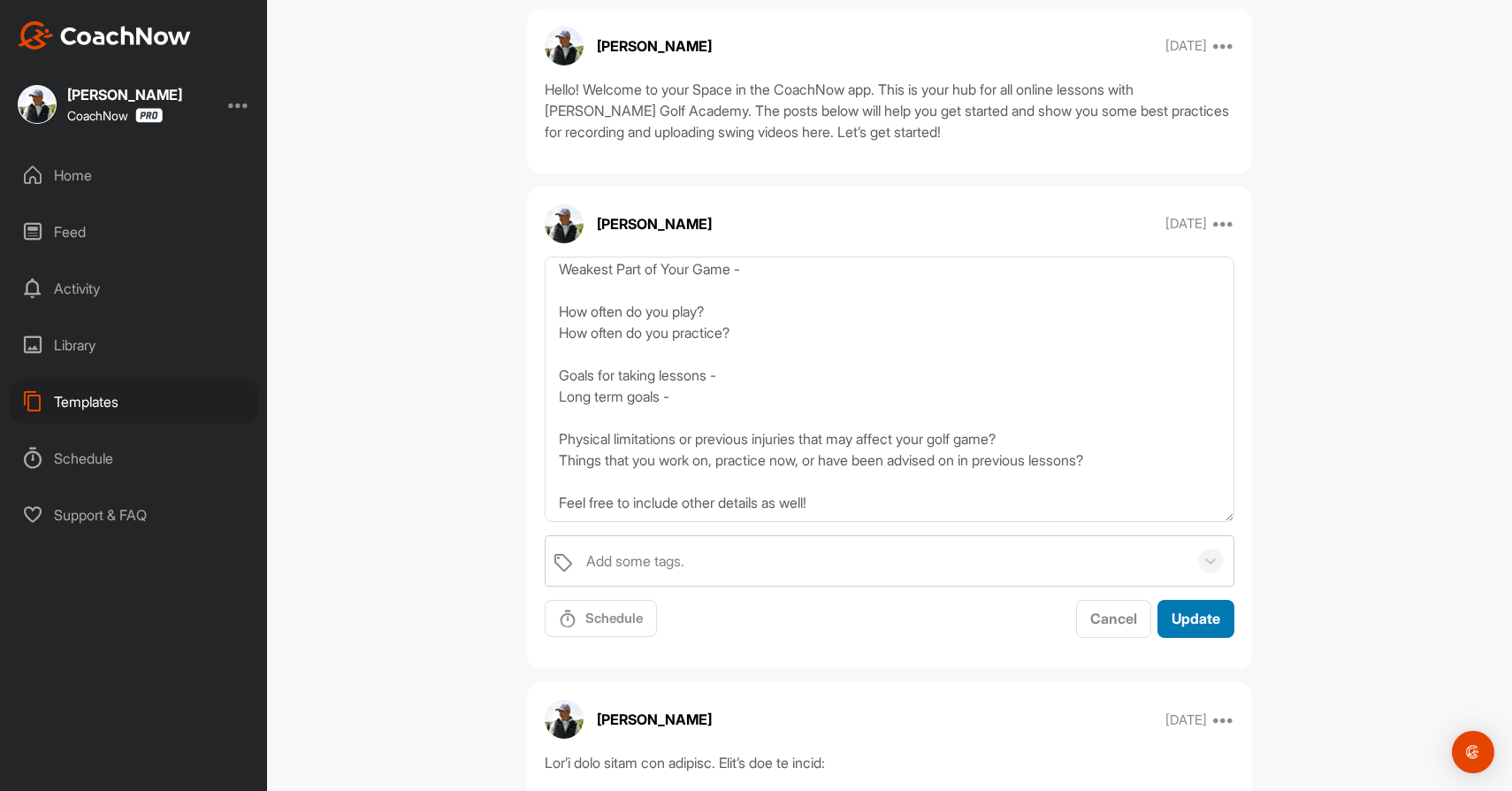
click at [1172, 613] on span "Update" at bounding box center [1196, 619] width 49 height 18
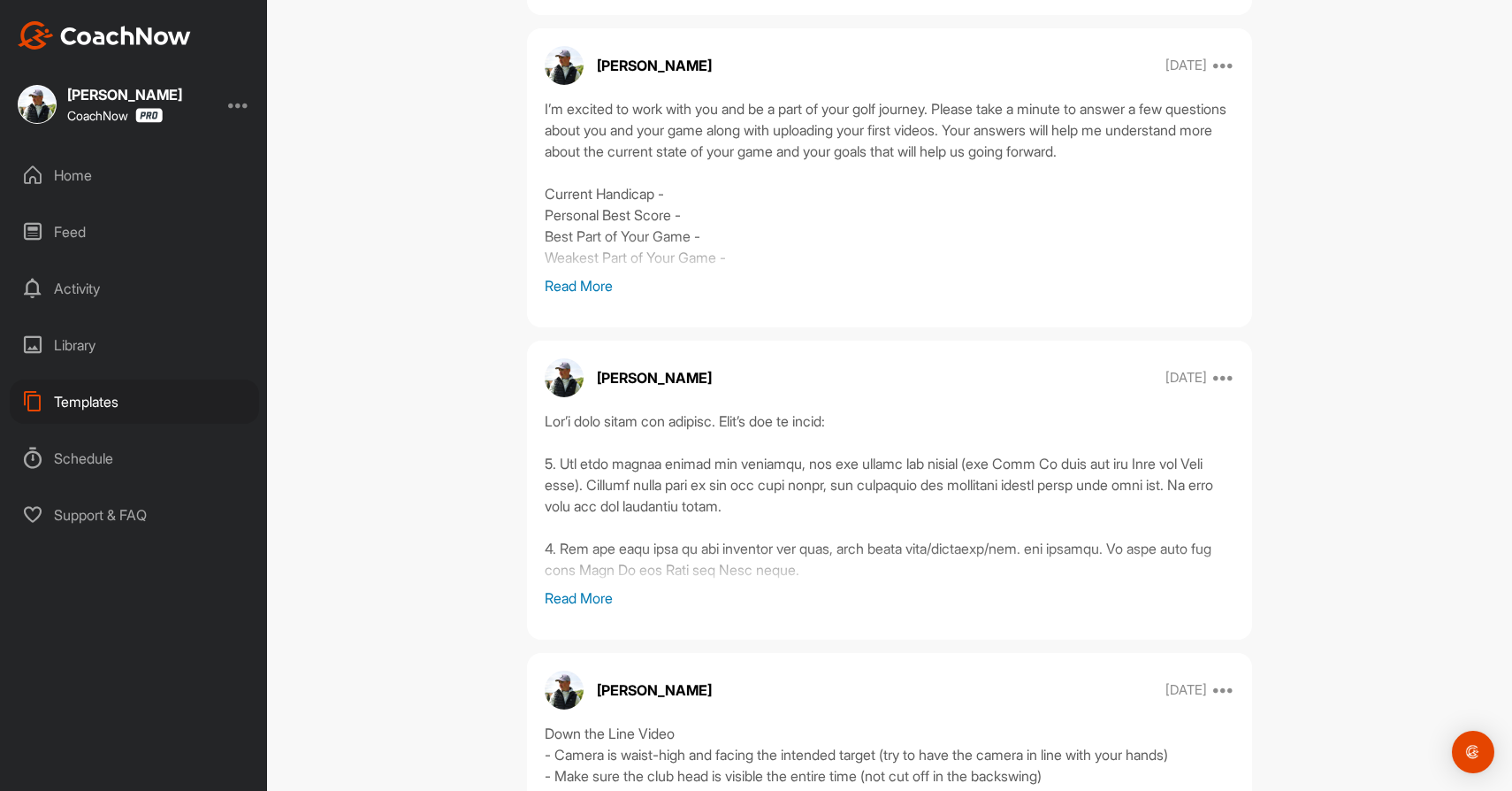
scroll to position [504, 0]
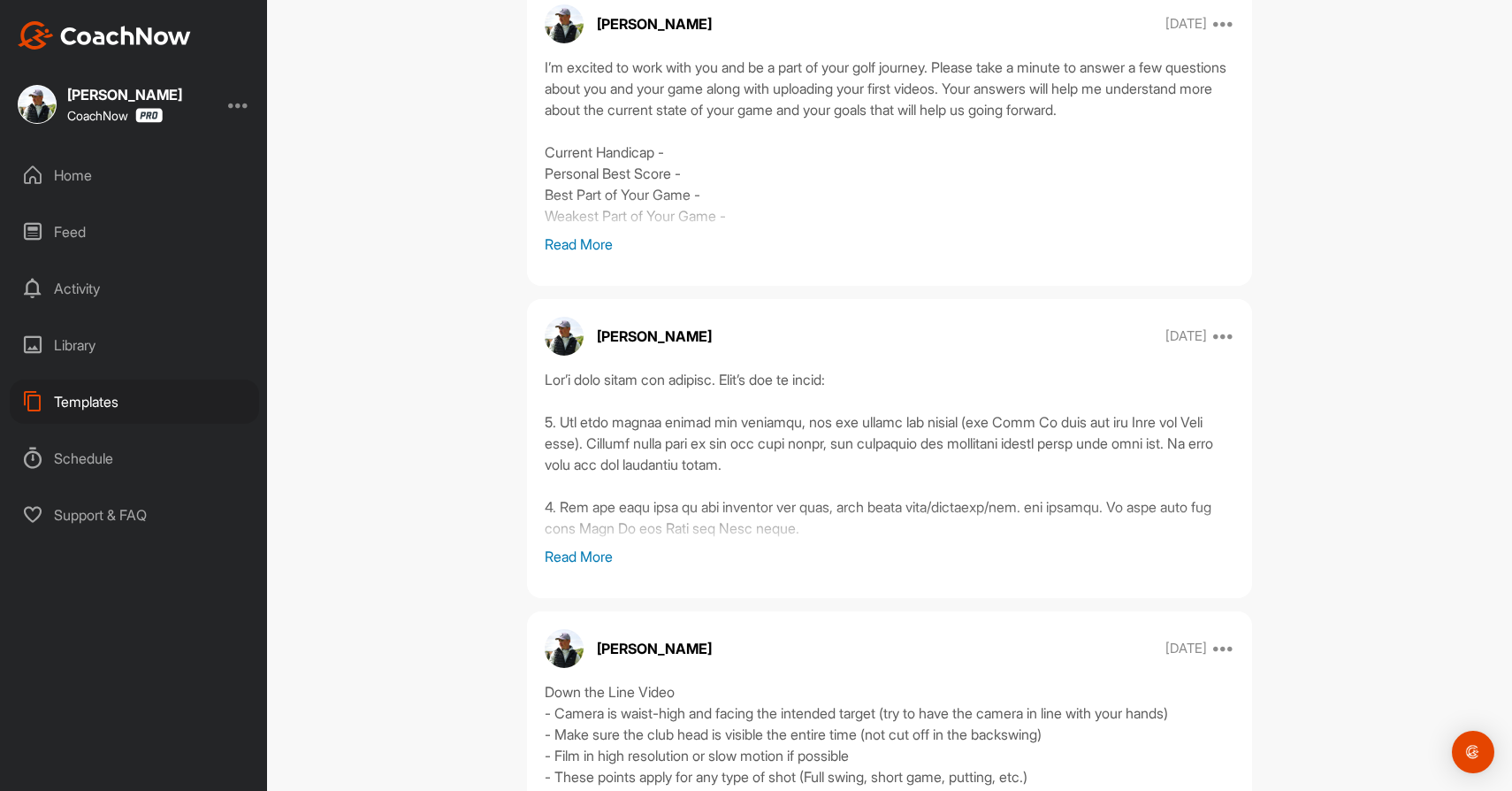
click at [572, 554] on p "Read More" at bounding box center [889, 556] width 690 height 22
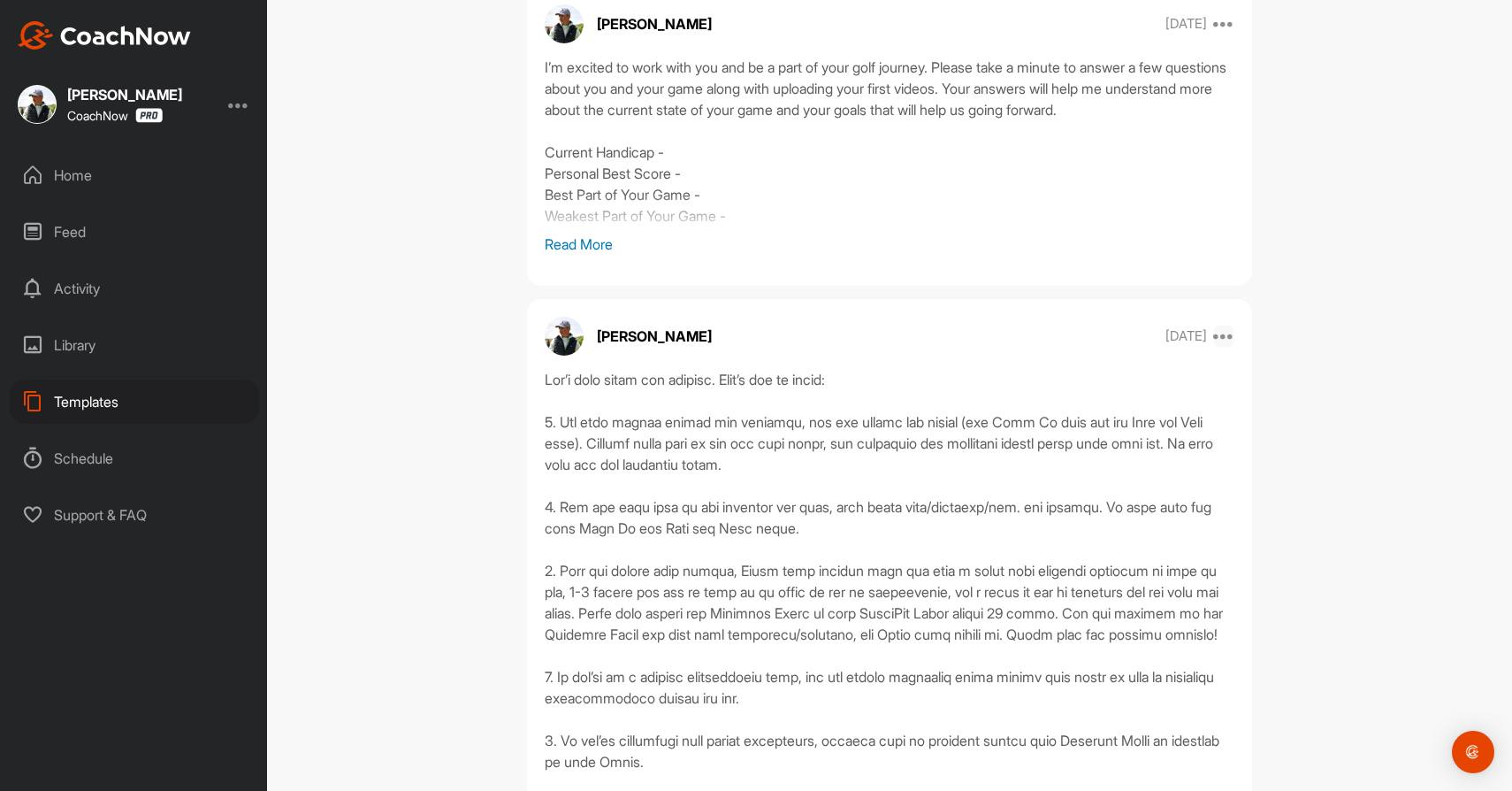
click at [1229, 341] on icon at bounding box center [1224, 336] width 22 height 22
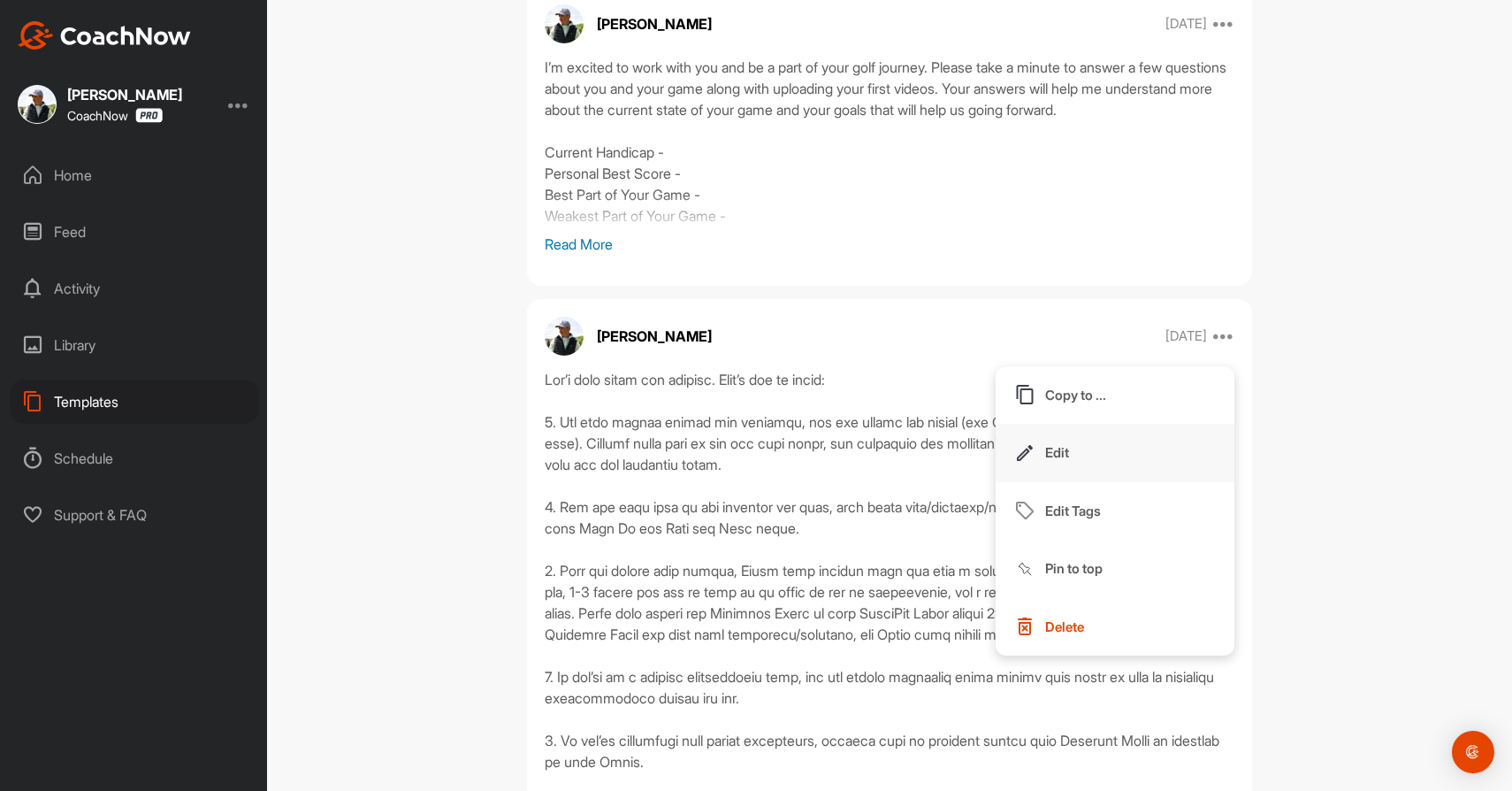
click at [1107, 457] on button "Edit" at bounding box center [1114, 453] width 239 height 59
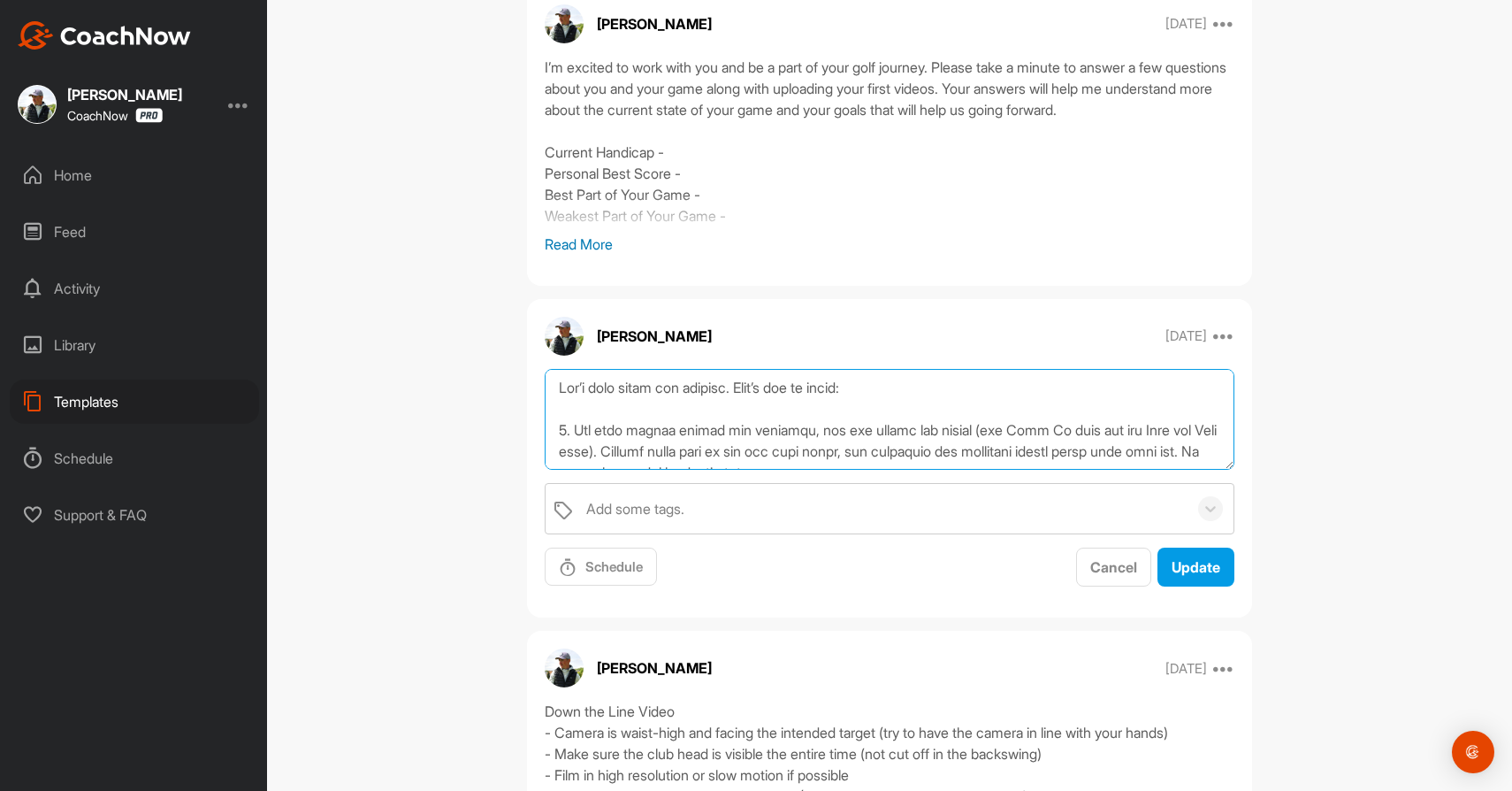
drag, startPoint x: 892, startPoint y: 385, endPoint x: 557, endPoint y: 391, distance: 335.1
click at [557, 391] on textarea at bounding box center [889, 419] width 690 height 102
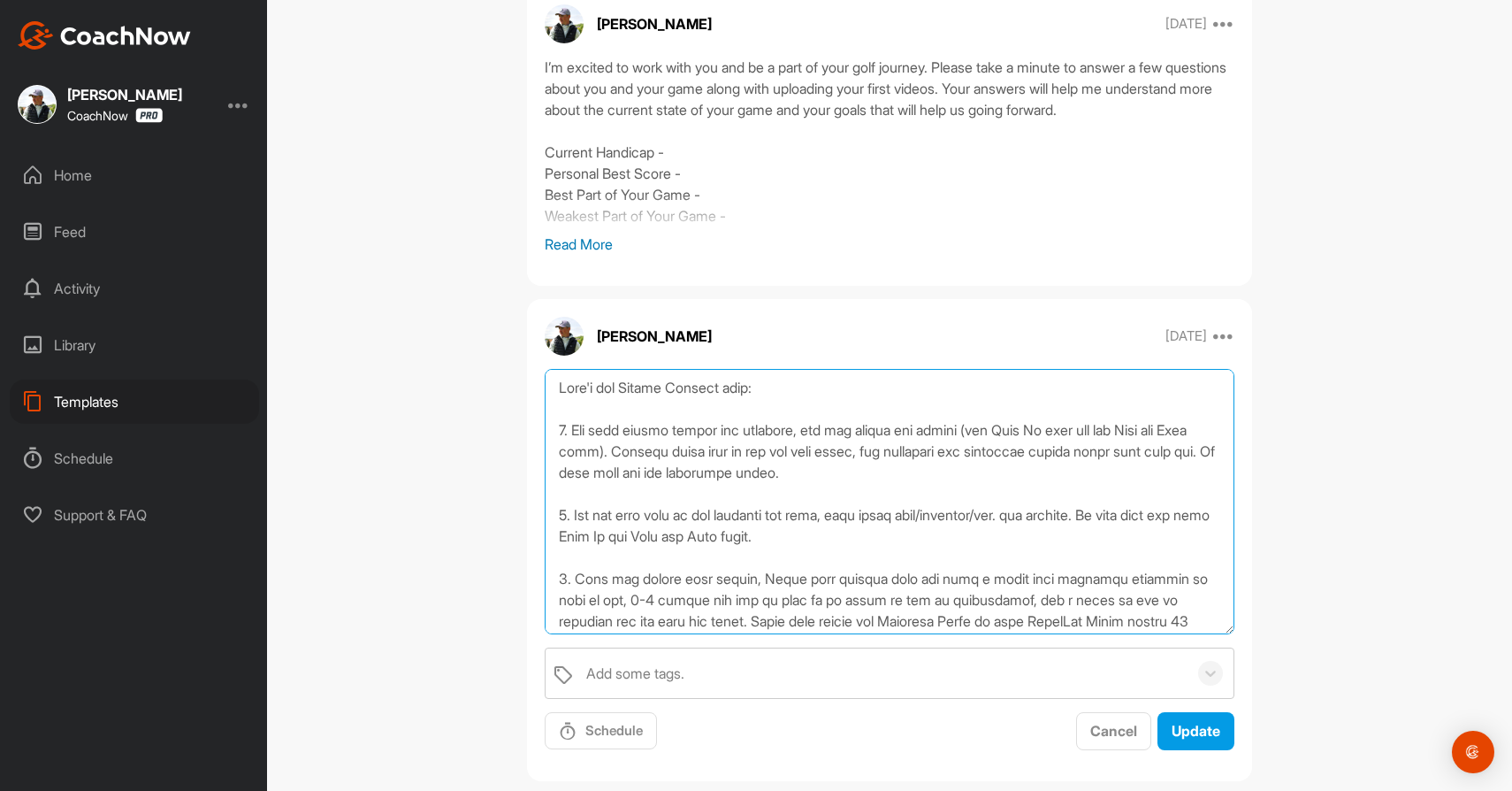
drag, startPoint x: 1227, startPoint y: 464, endPoint x: 1242, endPoint y: 710, distance: 246.5
click at [1242, 710] on div "Add some tags. Schedule Cancel Update" at bounding box center [890, 560] width 725 height 382
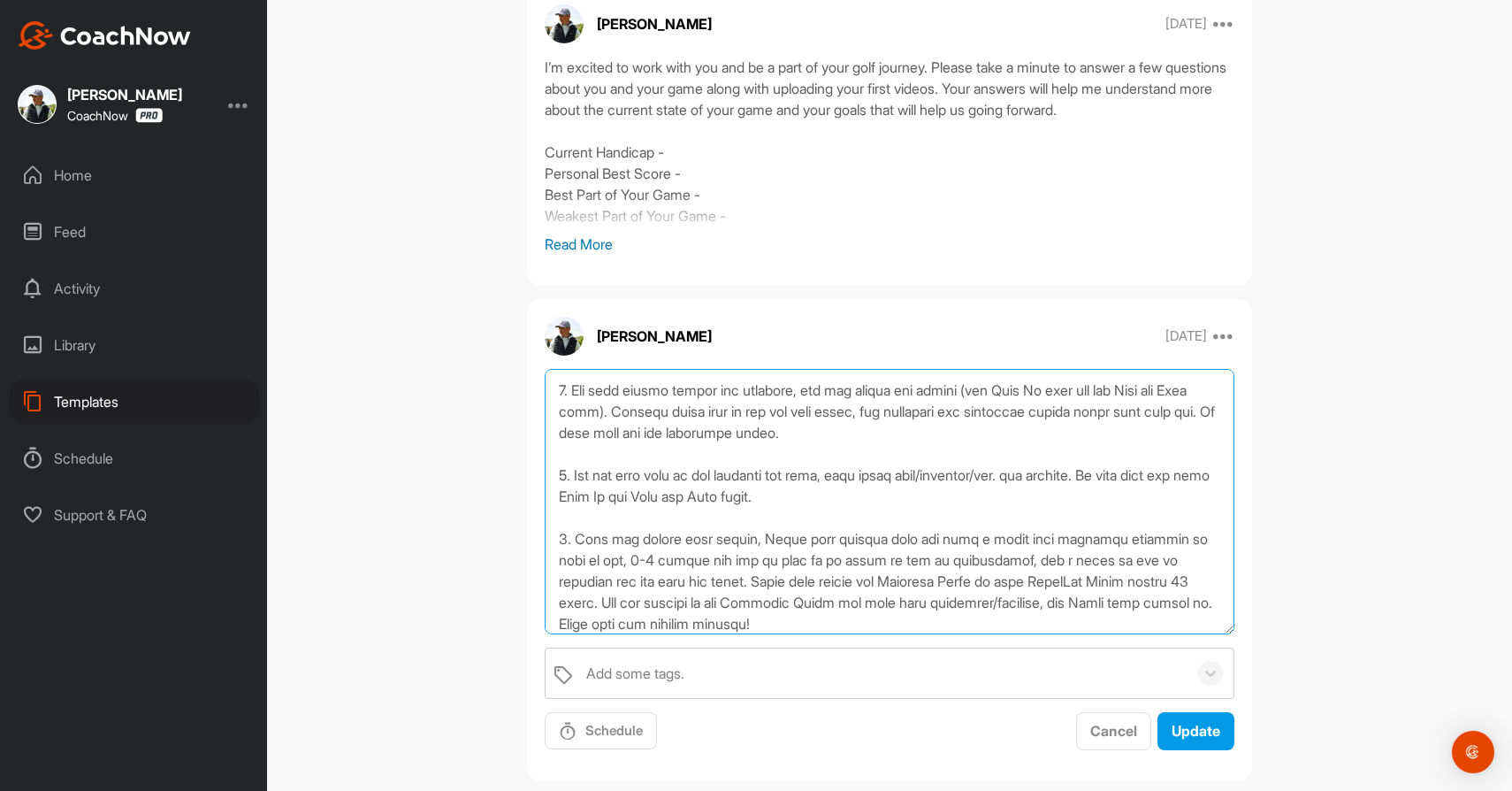
scroll to position [1, 0]
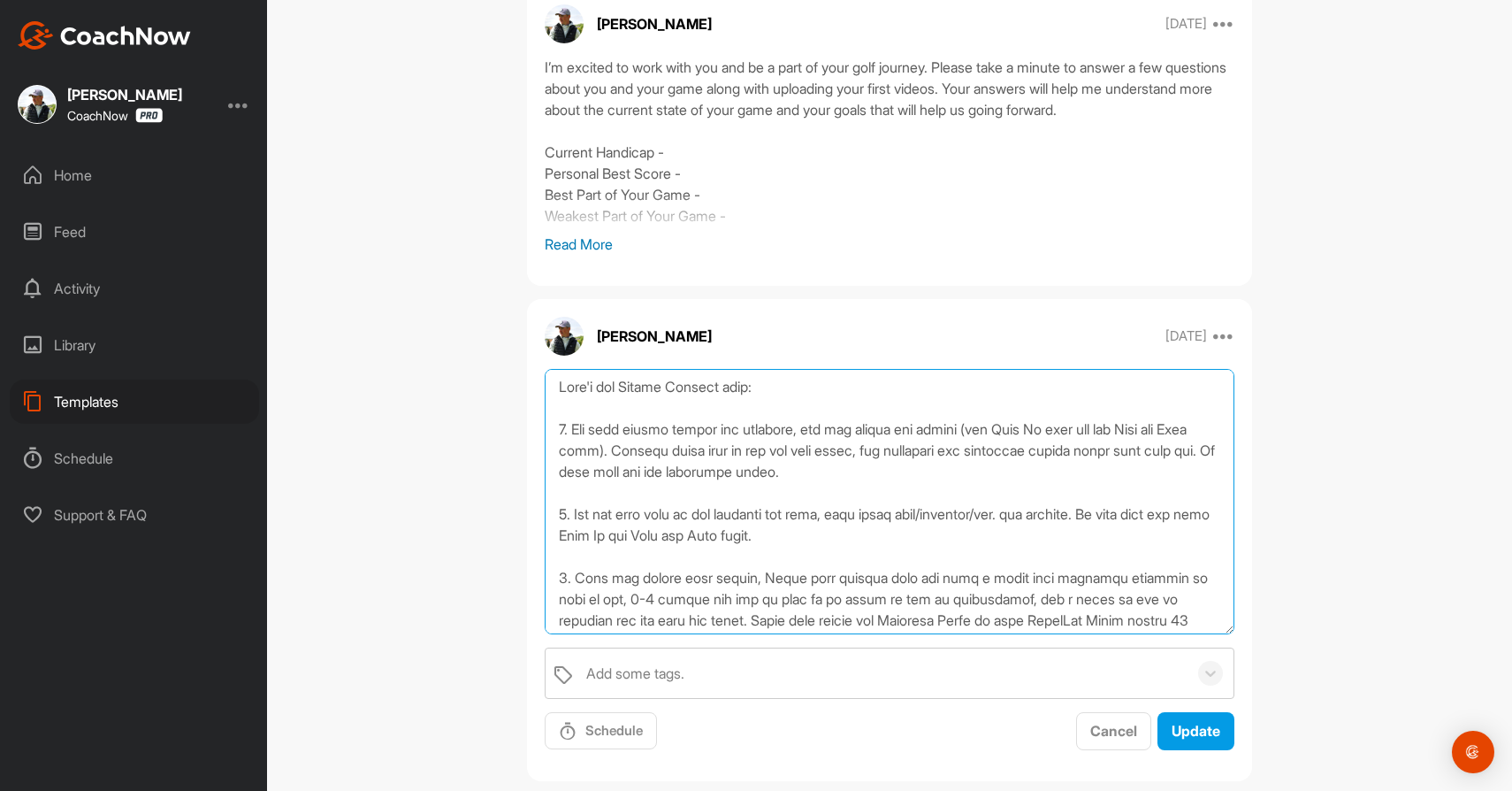
click at [812, 429] on textarea at bounding box center [889, 501] width 690 height 265
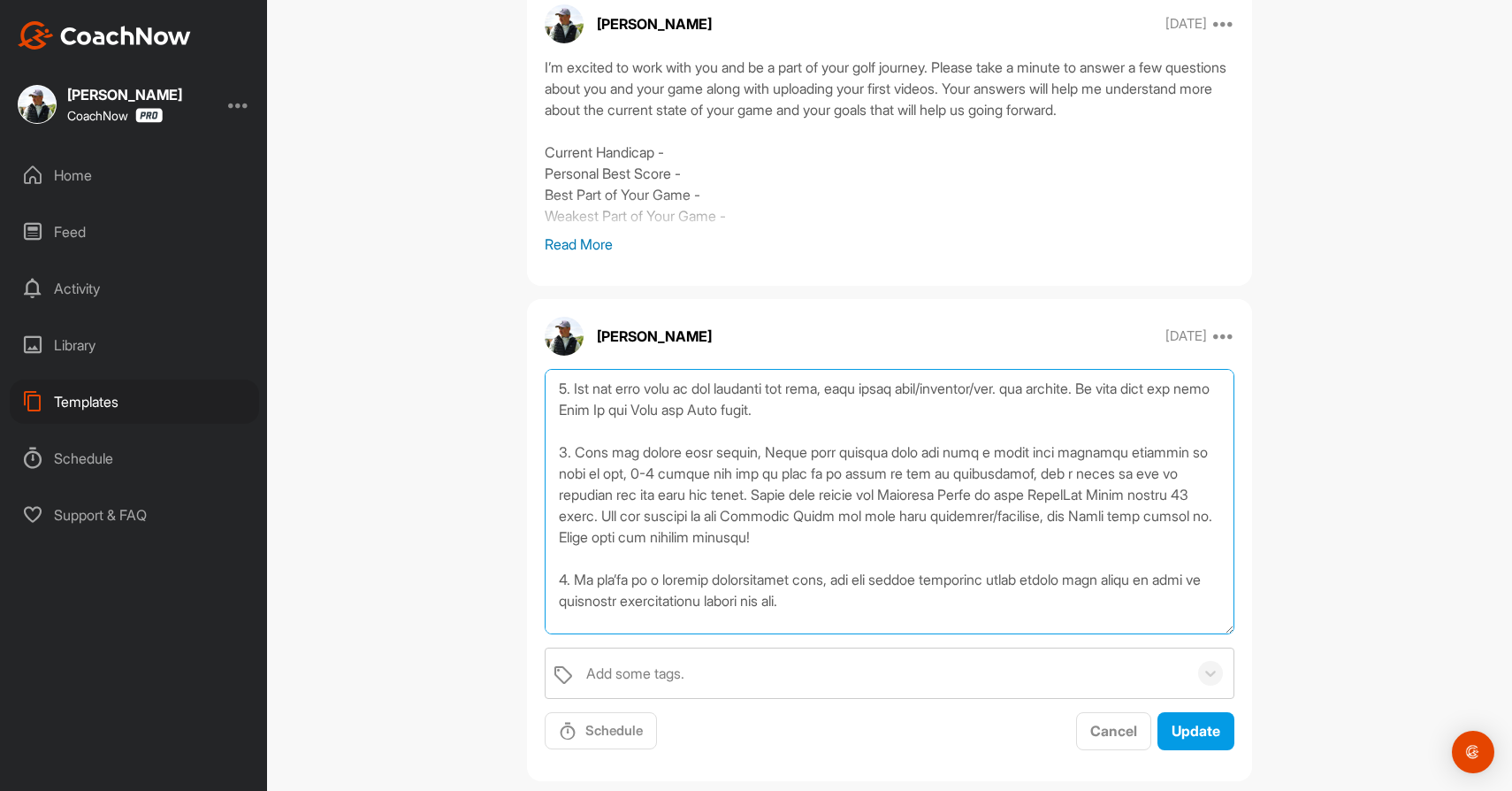
scroll to position [130, 0]
click at [670, 466] on textarea at bounding box center [889, 501] width 690 height 265
click at [684, 488] on textarea at bounding box center [889, 501] width 690 height 265
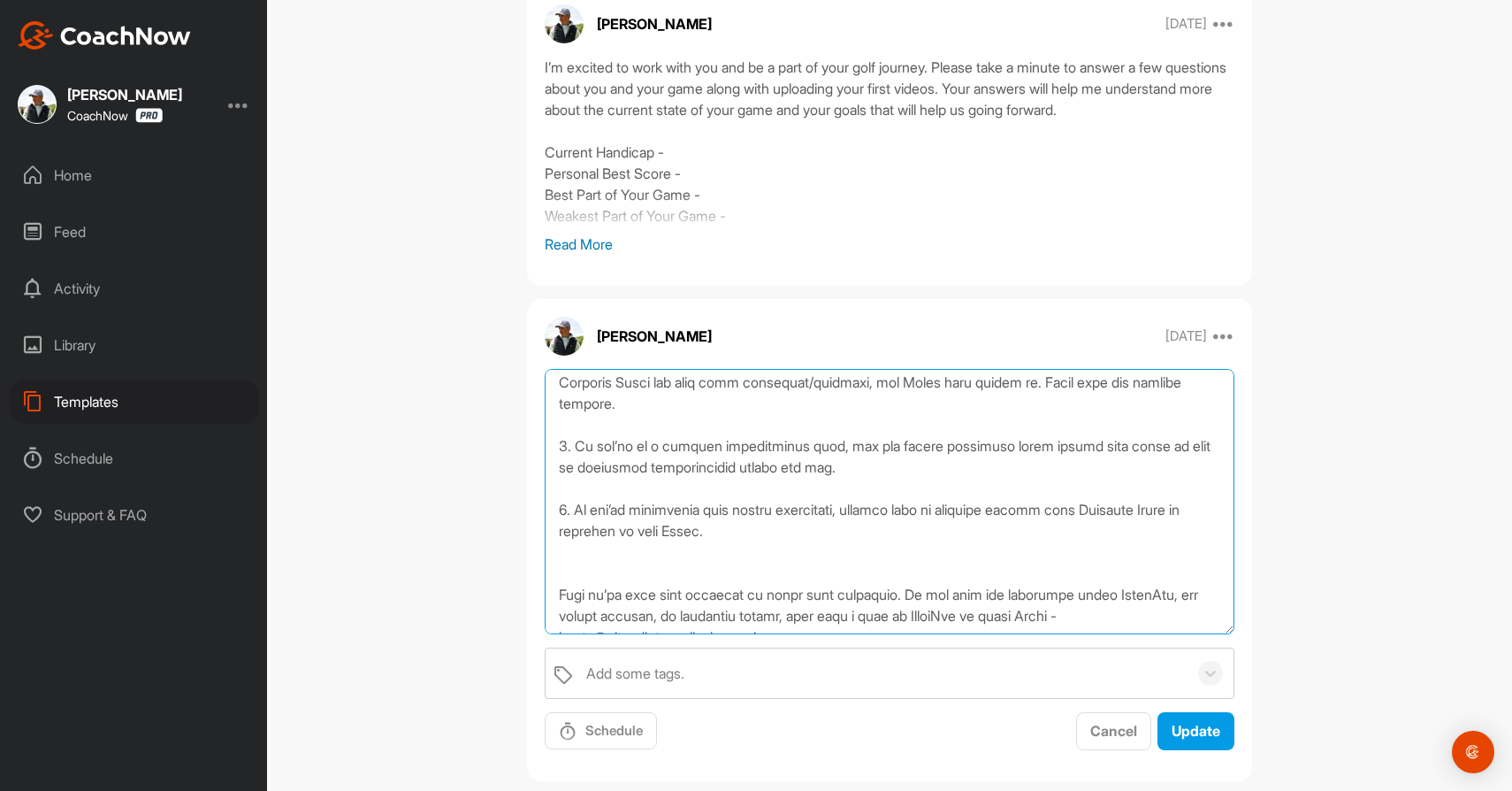
scroll to position [282, 0]
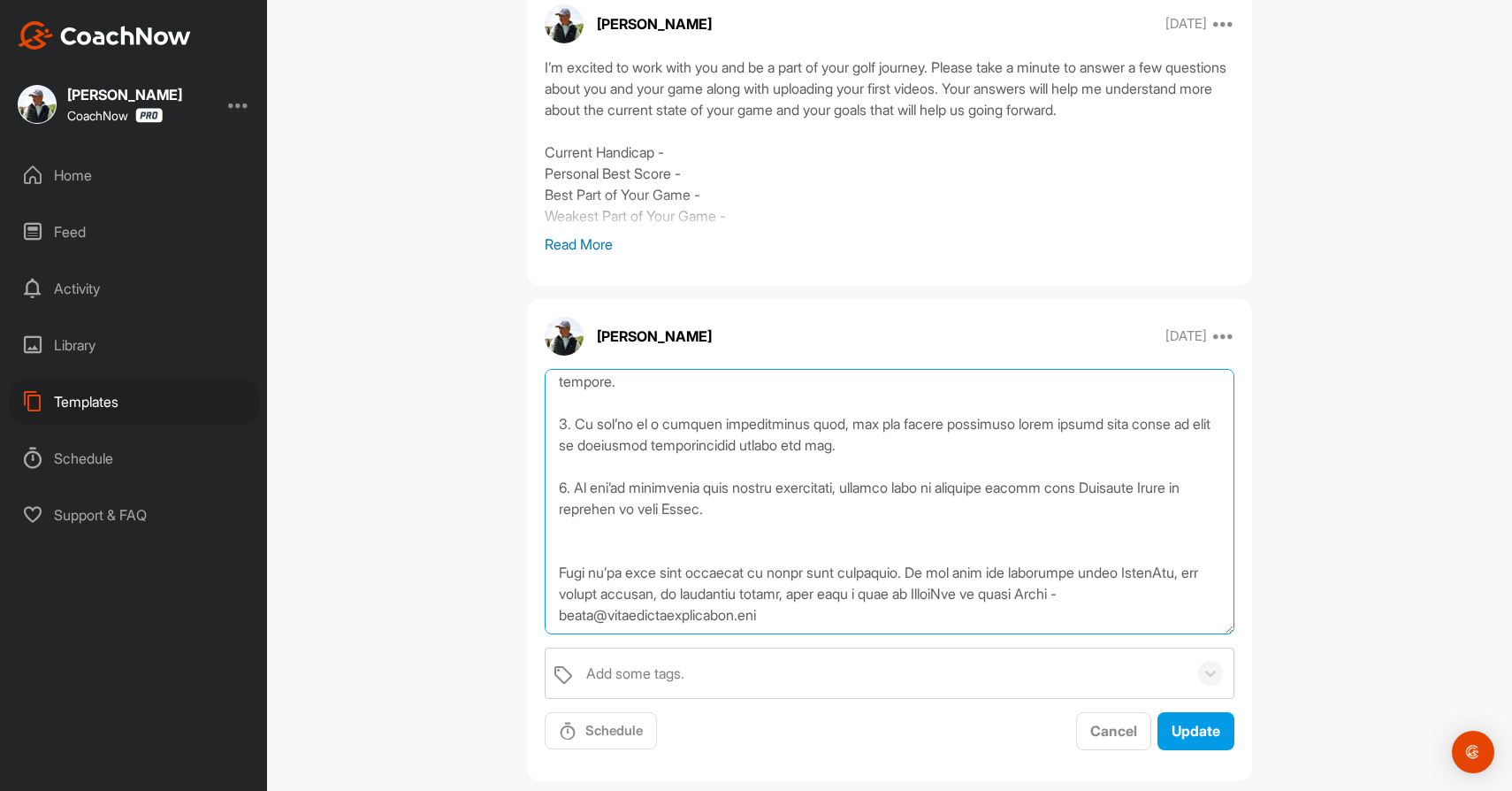
click at [667, 547] on textarea at bounding box center [889, 501] width 690 height 265
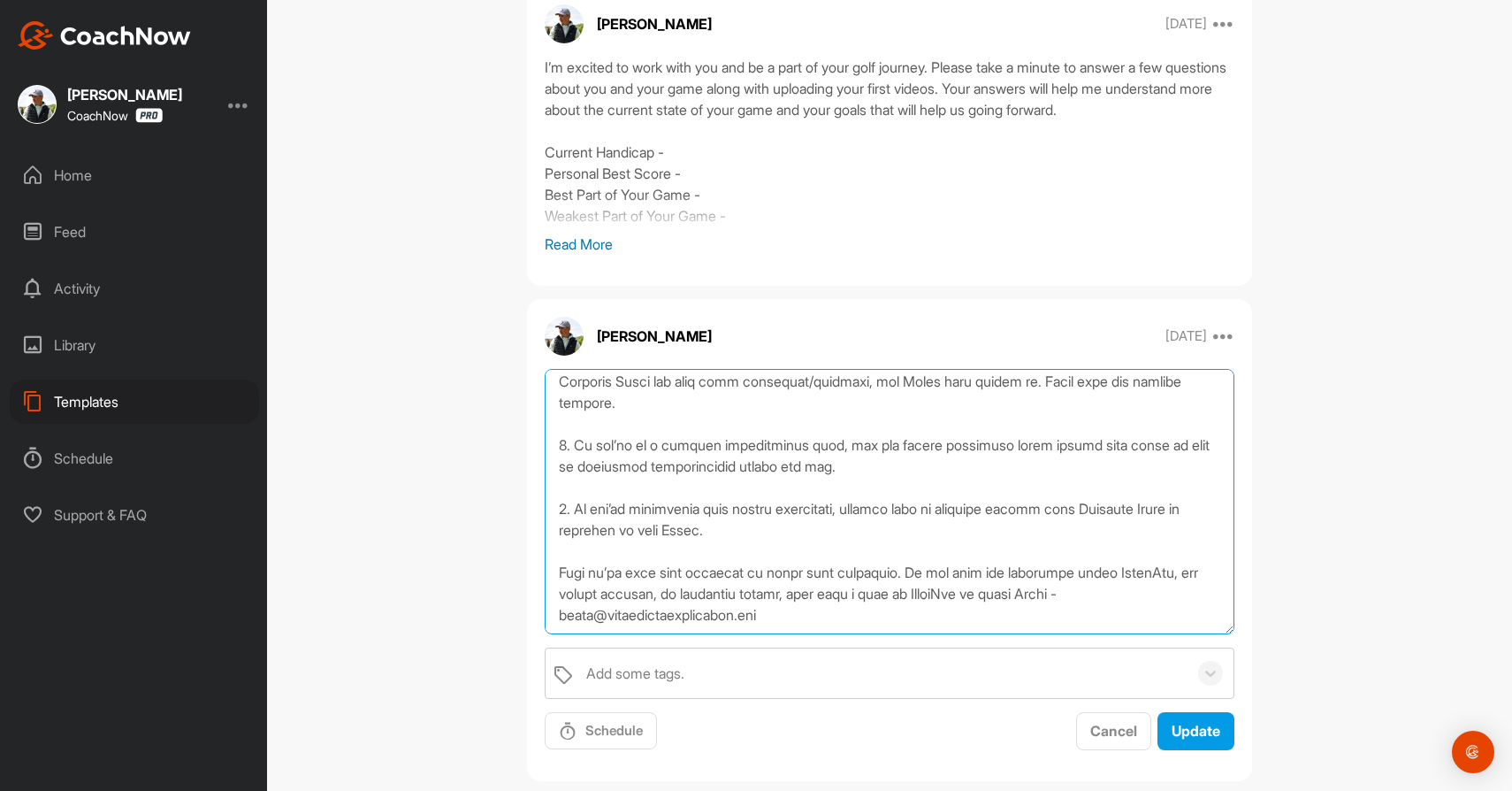
scroll to position [261, 0]
click at [592, 619] on textarea at bounding box center [889, 501] width 690 height 265
click at [1203, 595] on textarea at bounding box center [889, 501] width 690 height 265
type textarea "Lore'i dol Sitame Consect adip: 2. Eli sedd eiusmo tempor inc utlabore, etd mag…"
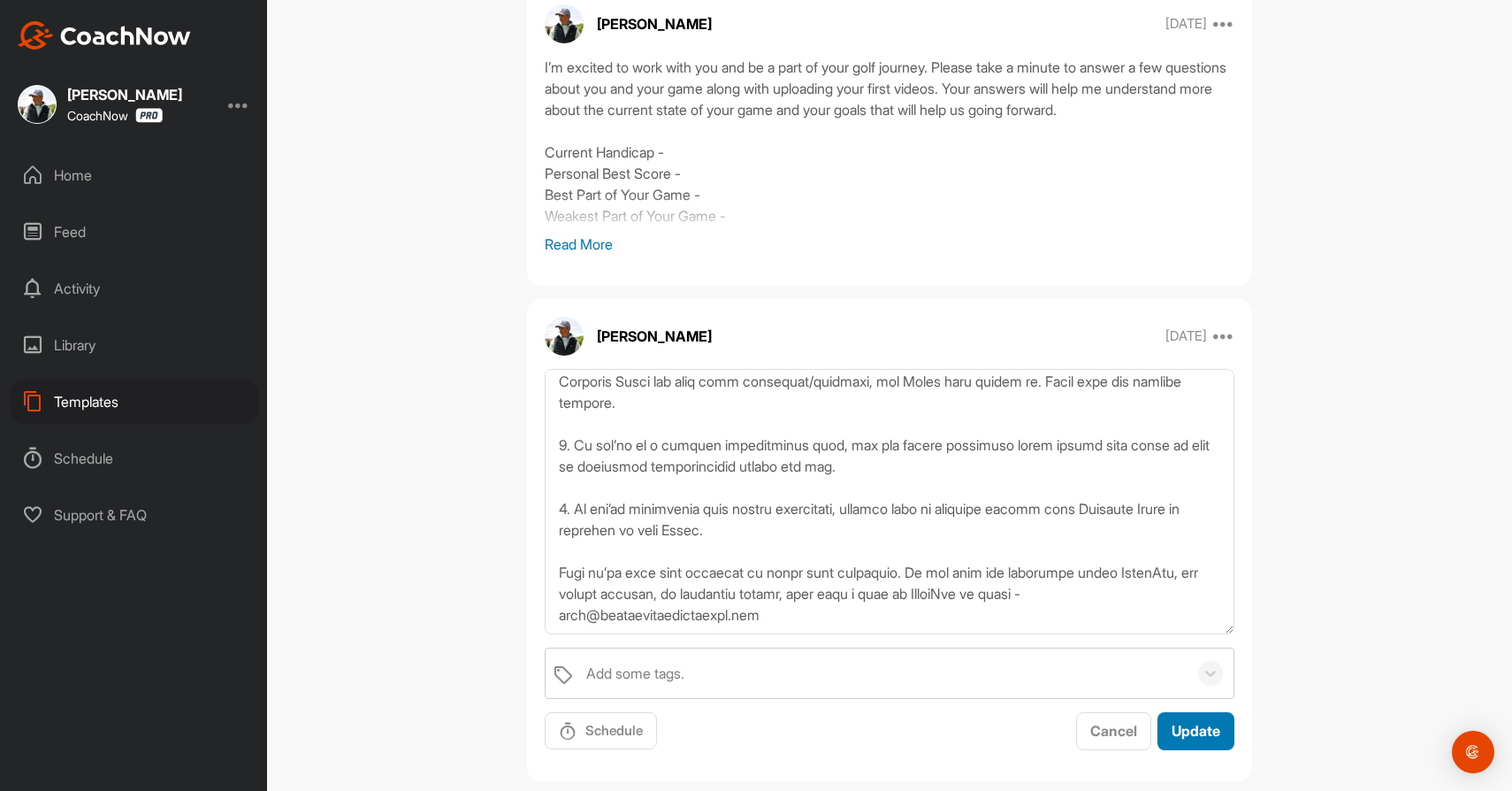
click at [1190, 734] on span "Update" at bounding box center [1196, 731] width 49 height 18
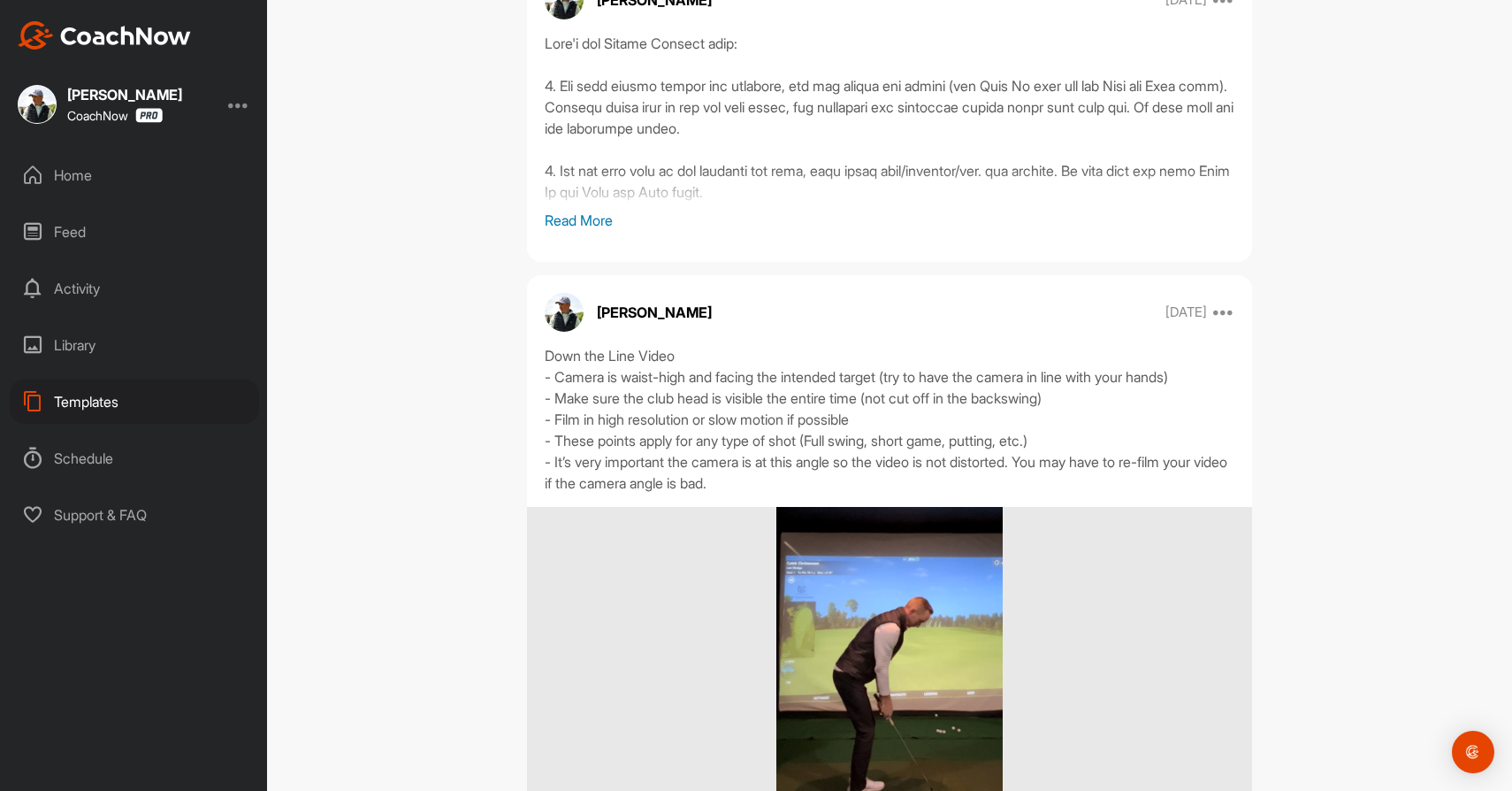
scroll to position [0, 0]
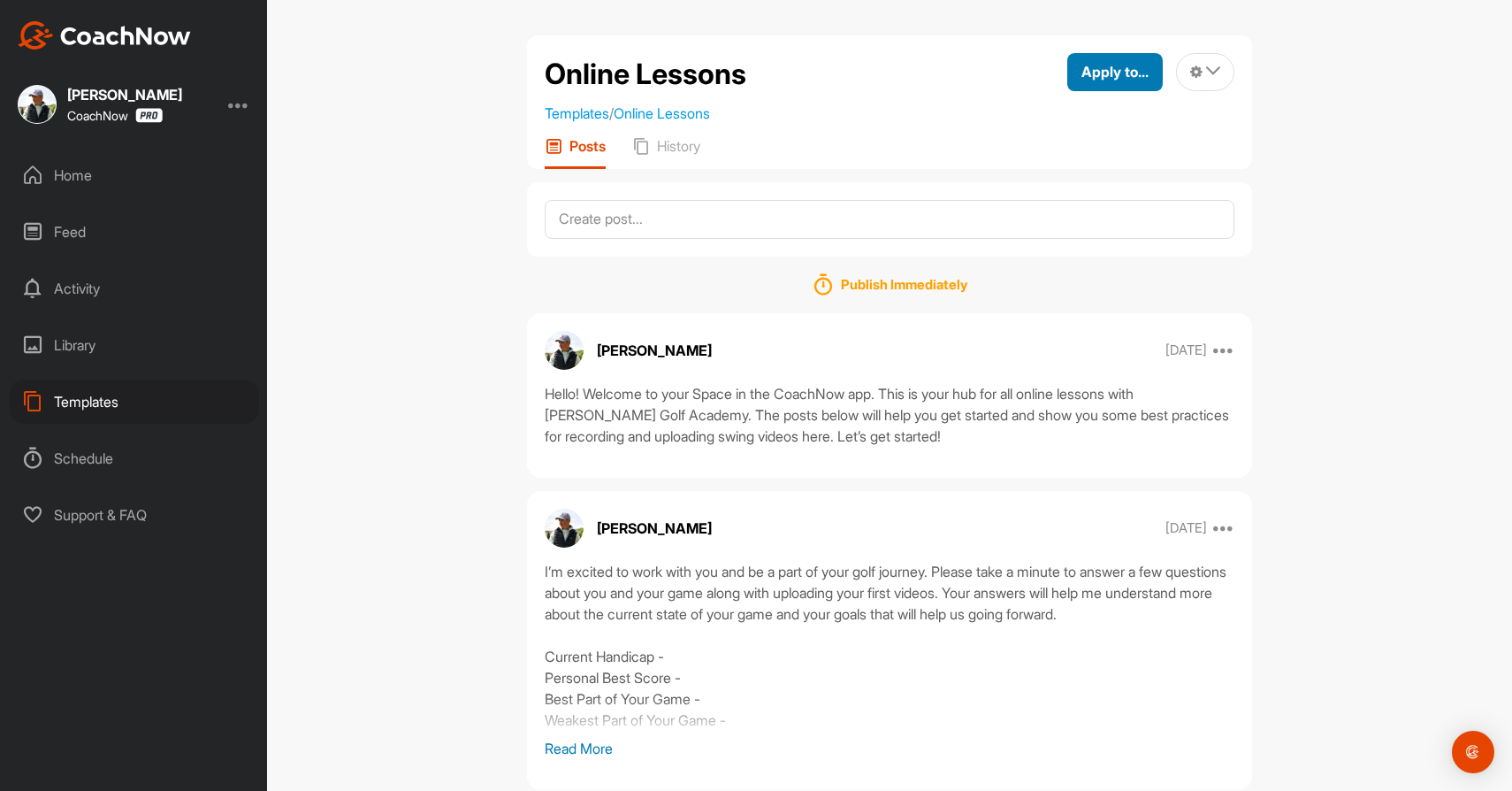
click at [1095, 66] on span "Apply to..." at bounding box center [1115, 72] width 68 height 18
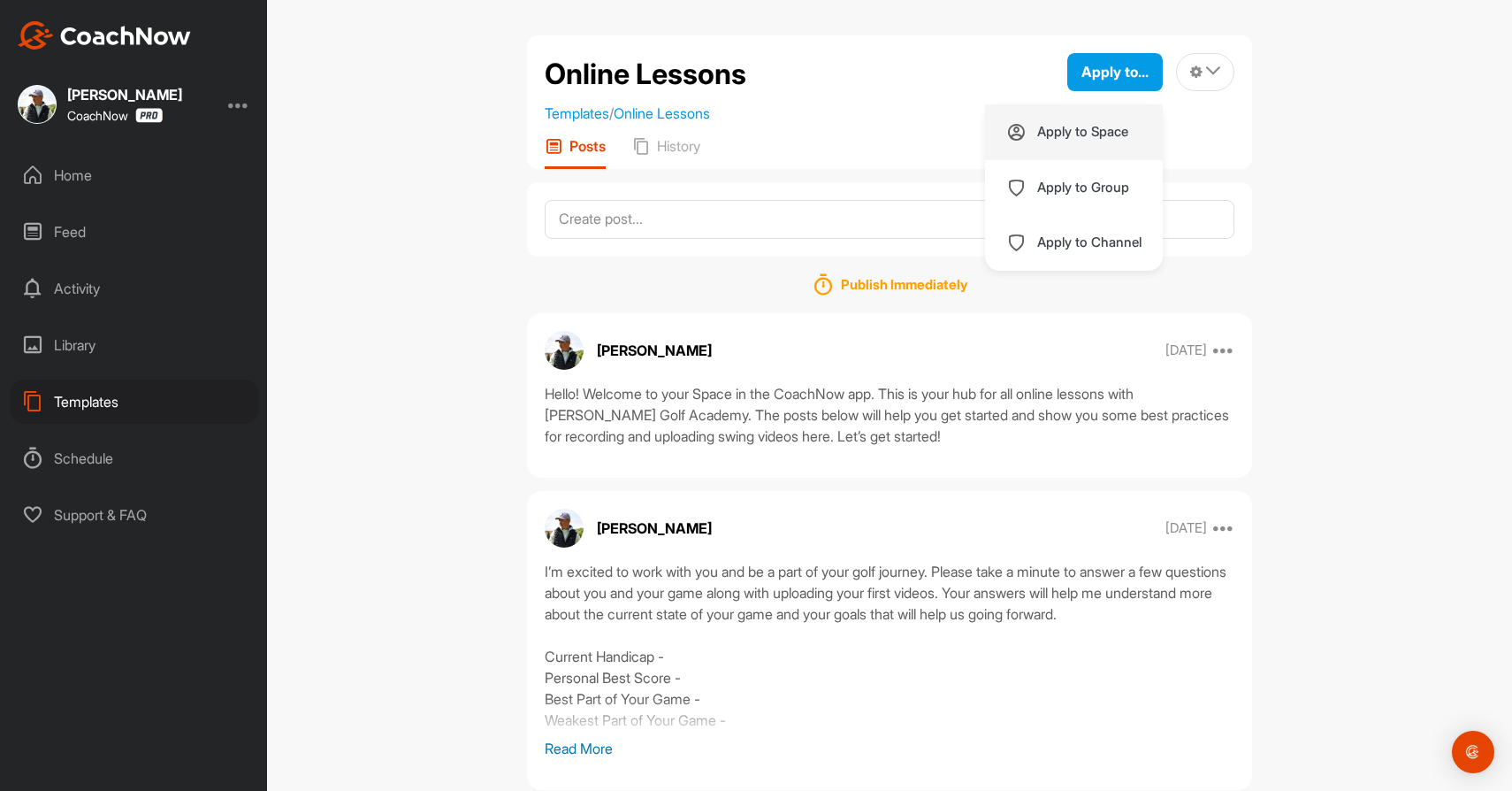
click at [1087, 135] on p "Apply to Space" at bounding box center [1083, 132] width 91 height 14
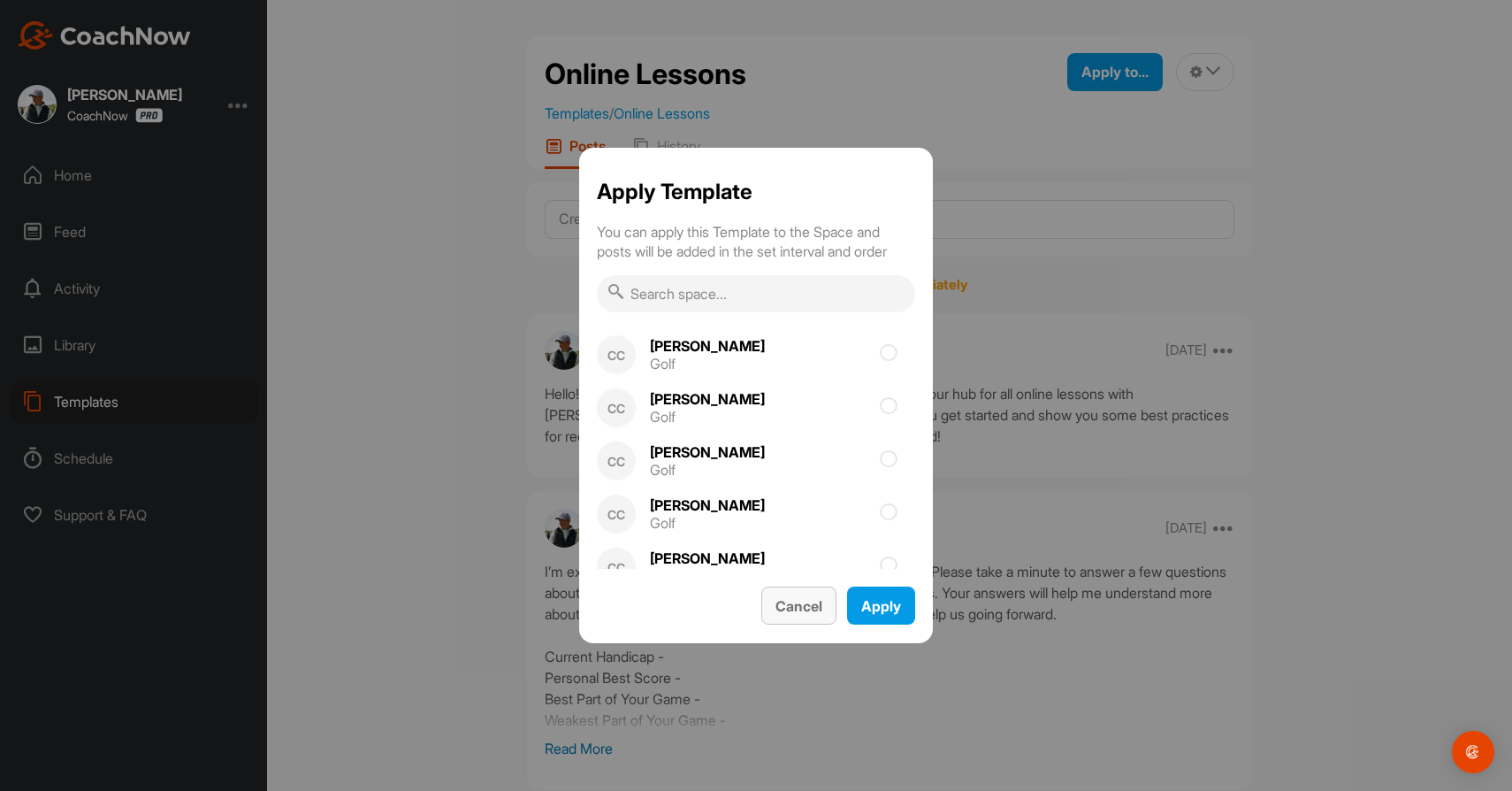
click at [801, 606] on span "Cancel" at bounding box center [799, 606] width 47 height 18
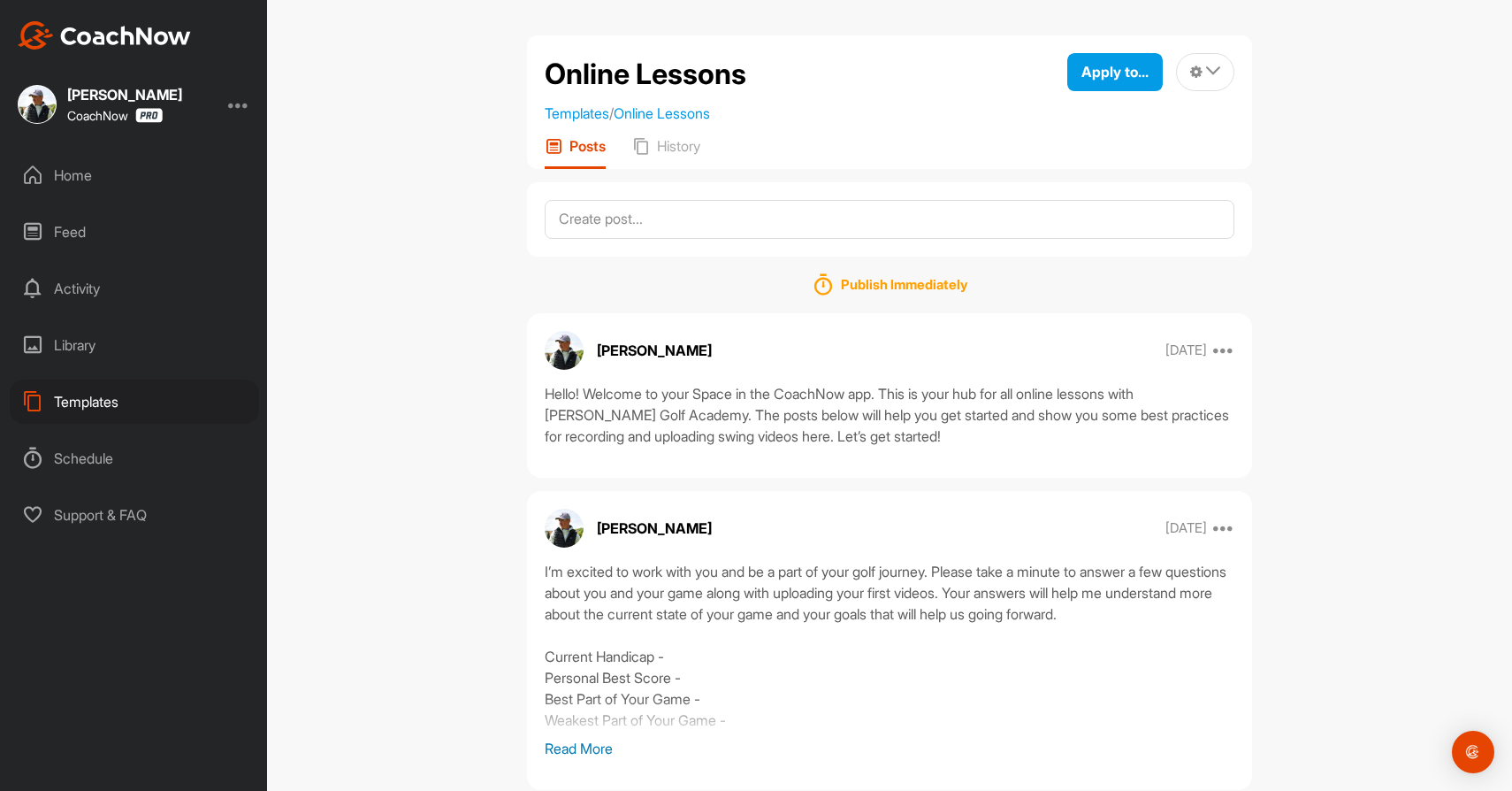
click at [85, 171] on div "Home" at bounding box center [134, 175] width 250 height 44
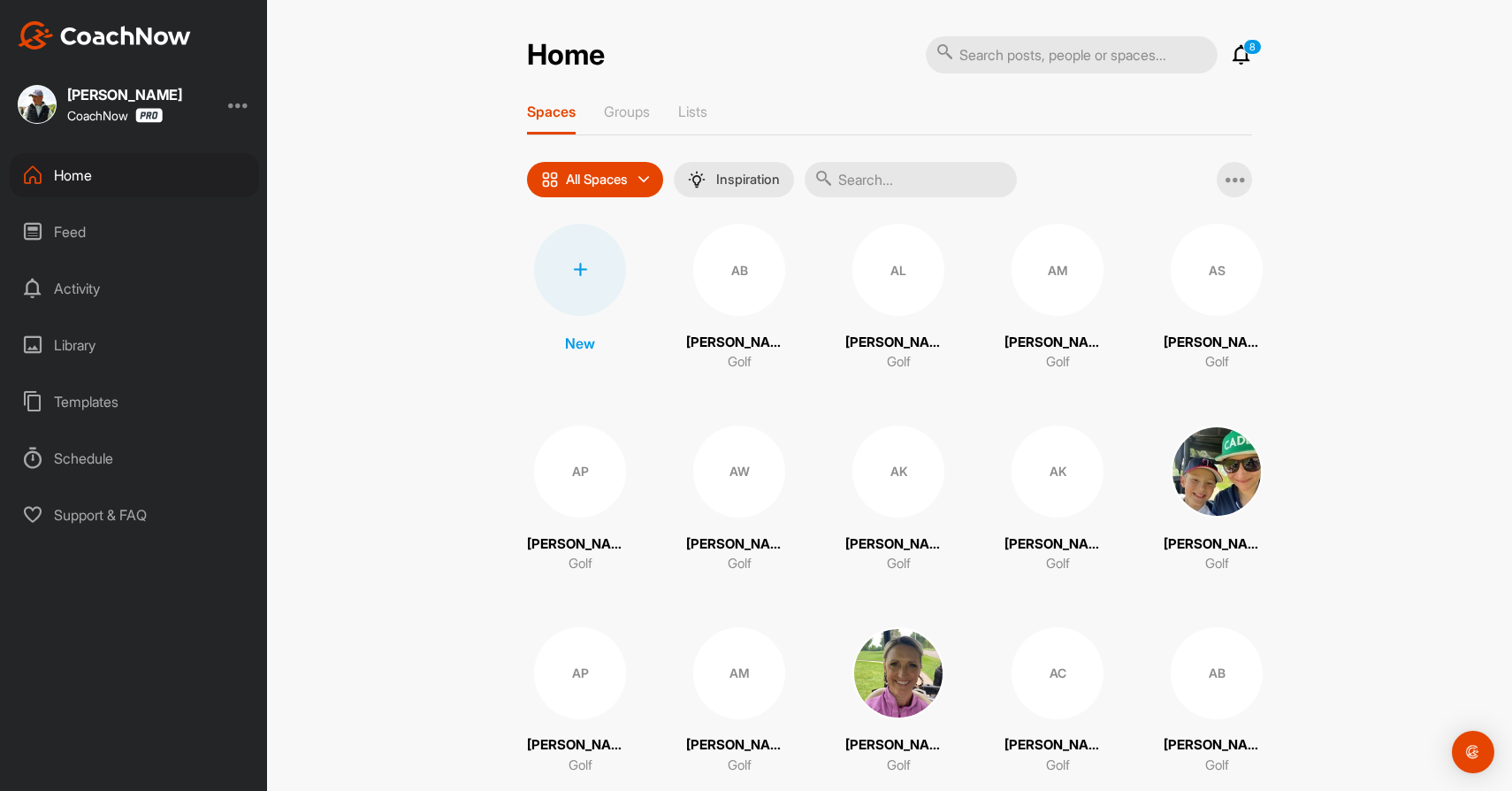
click at [595, 252] on div at bounding box center [580, 270] width 92 height 92
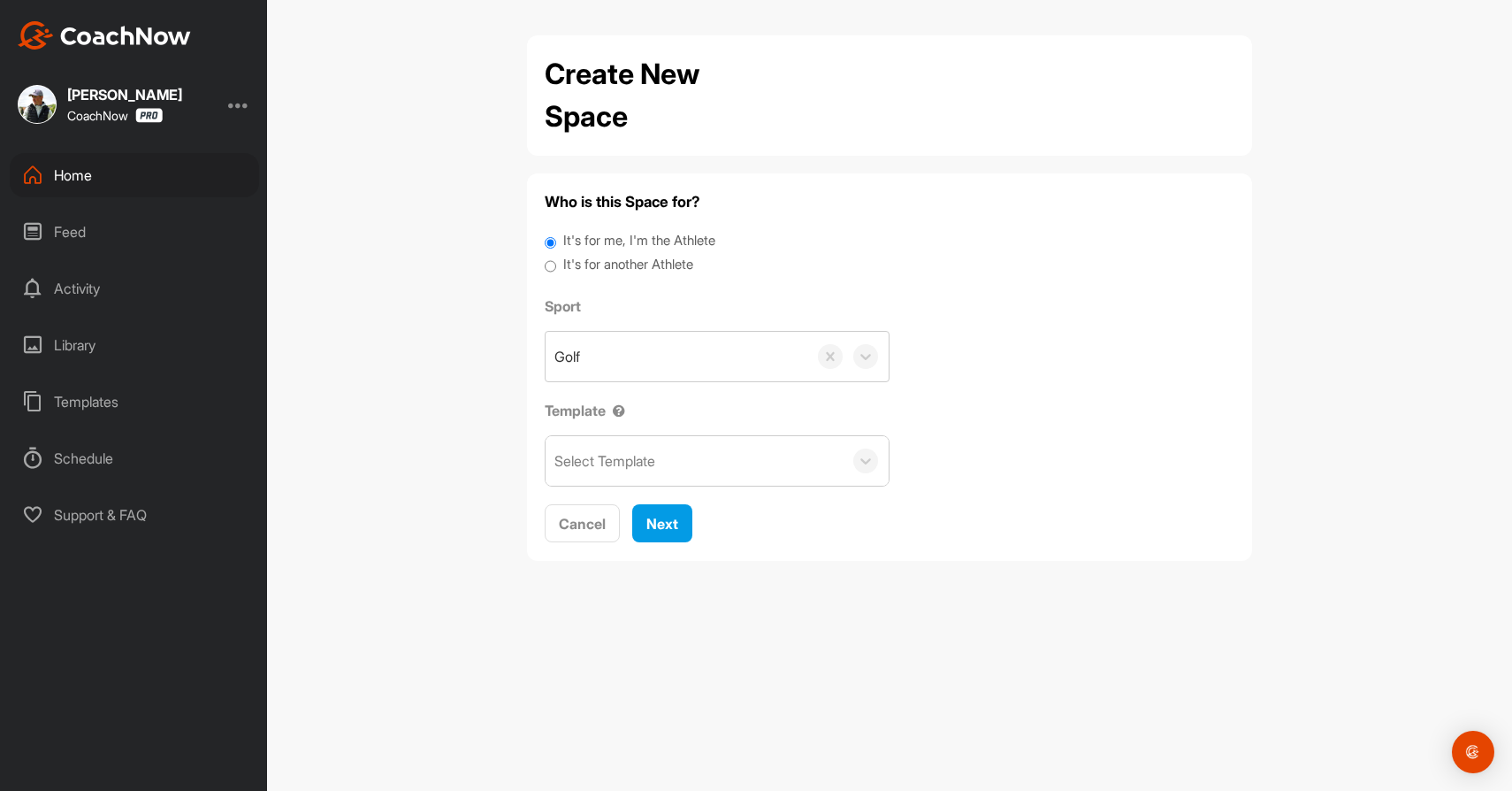
click at [549, 267] on input "It's for another Athlete" at bounding box center [550, 266] width 12 height 23
radio input "true"
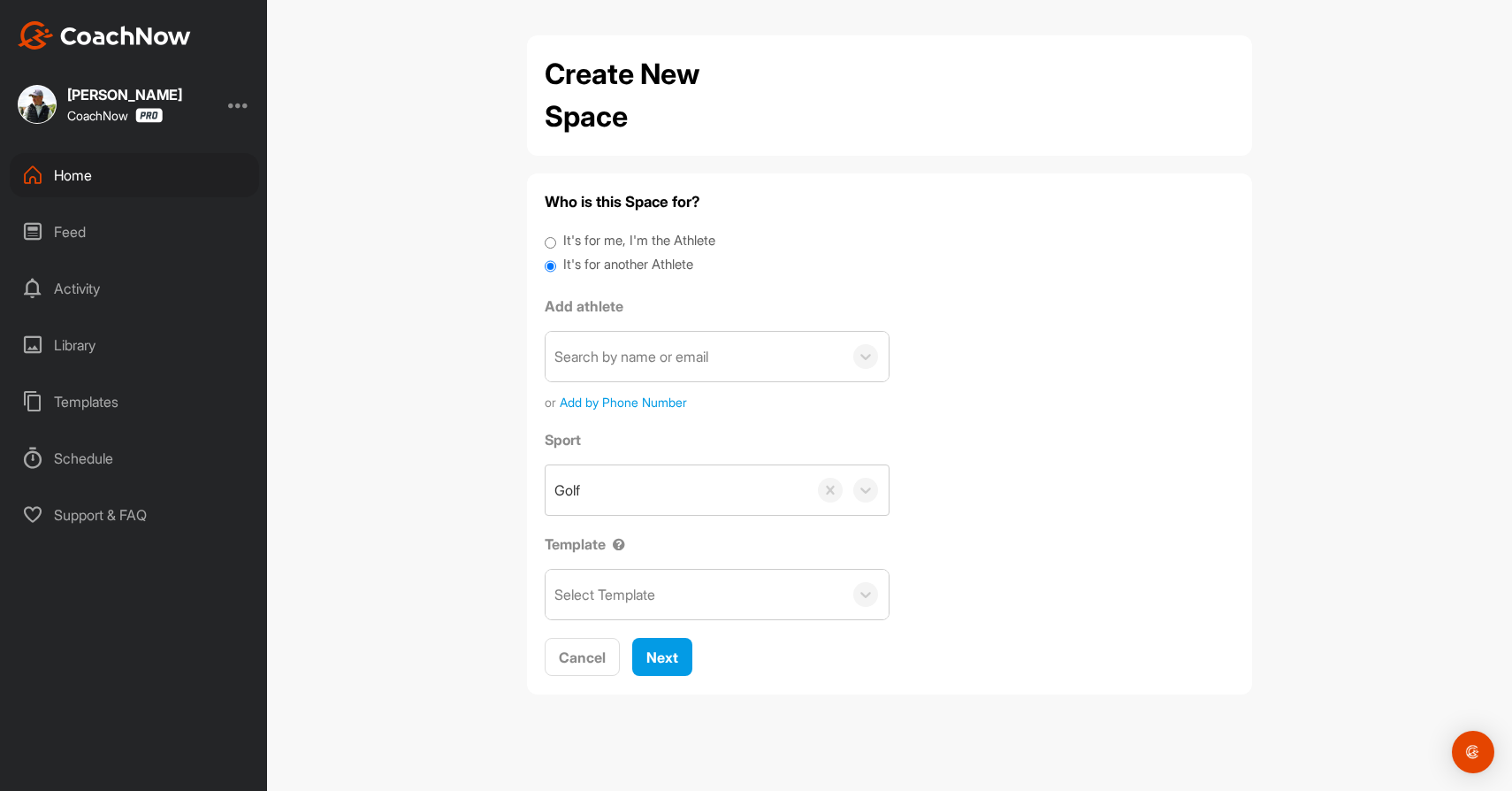
click at [637, 355] on div "Search by name or email" at bounding box center [631, 357] width 154 height 22
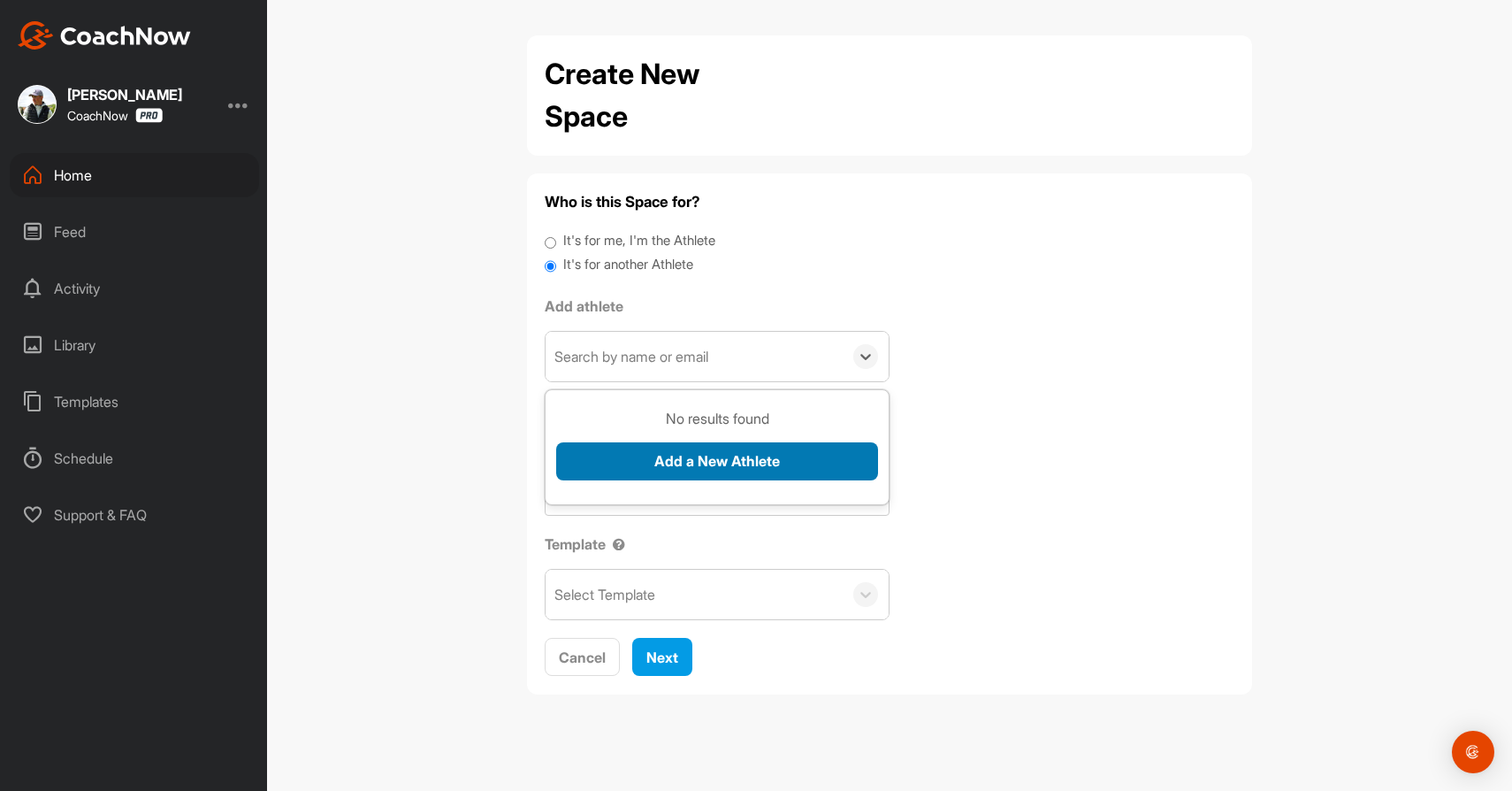
click at [663, 453] on button "Add a New Athlete" at bounding box center [717, 461] width 322 height 38
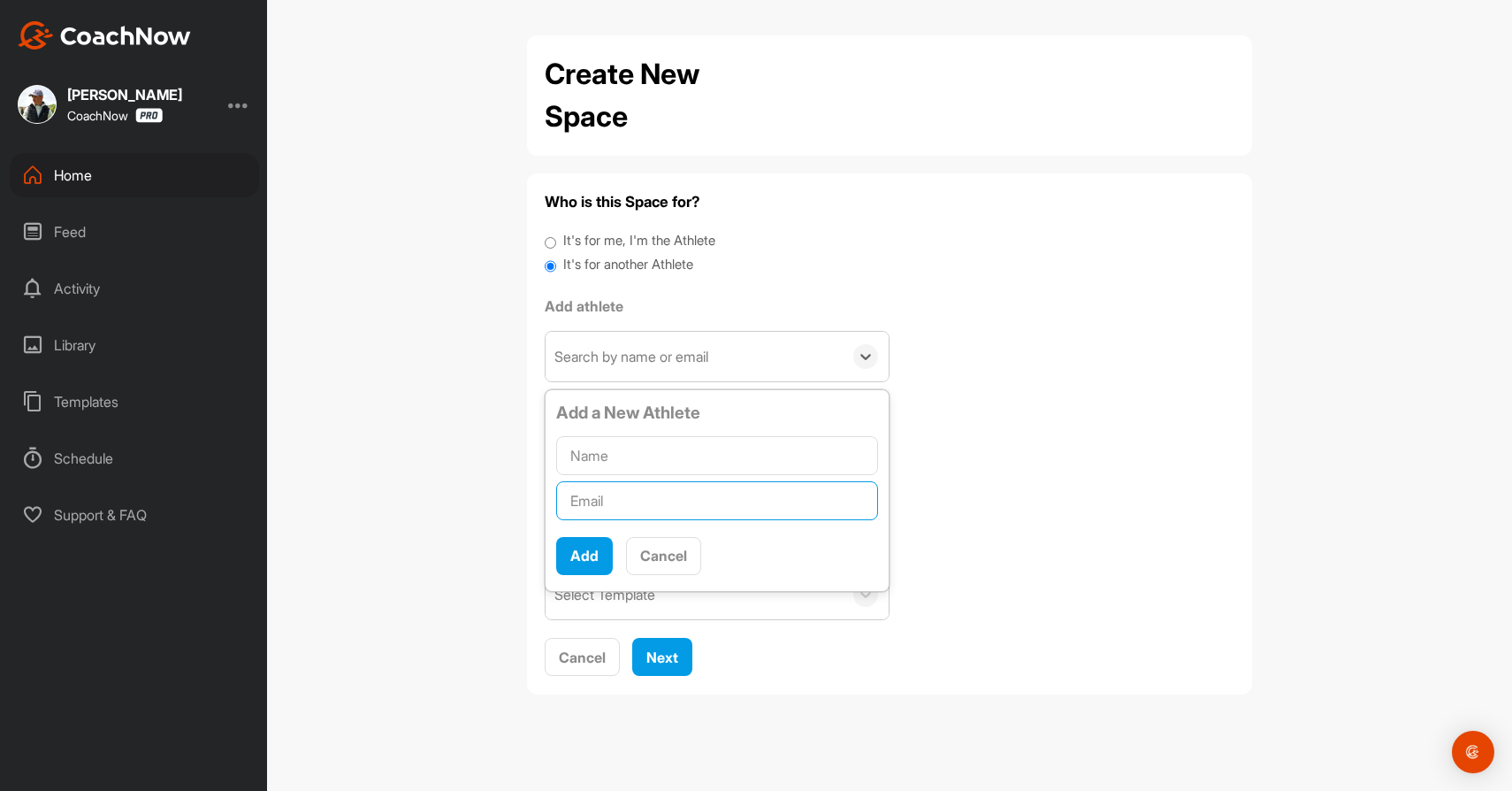
click at [621, 492] on input "text" at bounding box center [717, 501] width 322 height 39
paste input "[EMAIL_ADDRESS][DOMAIN_NAME]"
type input "[EMAIL_ADDRESS][DOMAIN_NAME]"
click at [626, 443] on input "text" at bounding box center [717, 455] width 322 height 39
click at [652, 450] on input "[PERSON_NAME]" at bounding box center [717, 455] width 322 height 39
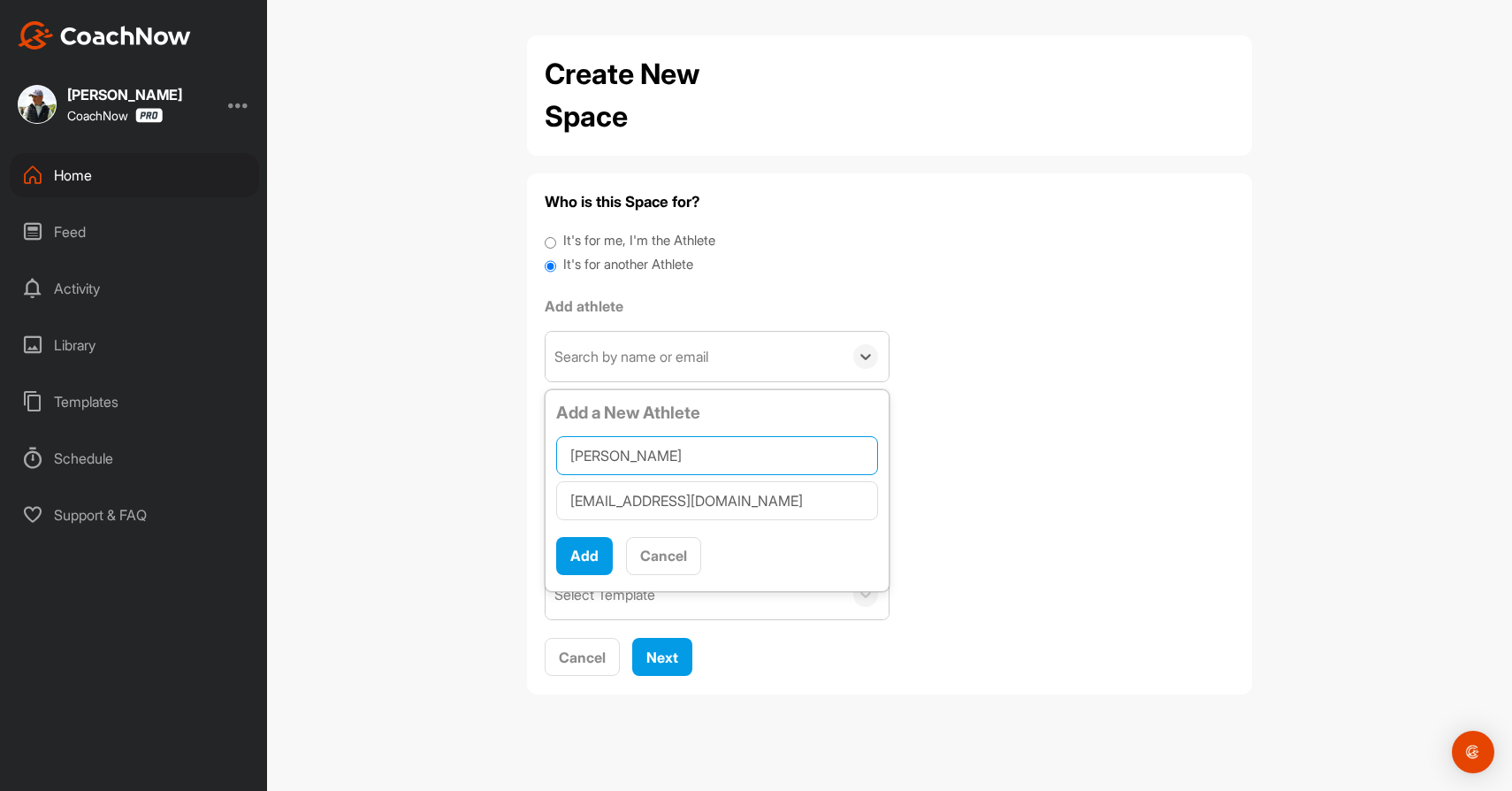
paste input "[PERSON_NAME]"
type input "[PERSON_NAME]"
click at [581, 551] on button "Add" at bounding box center [584, 556] width 57 height 38
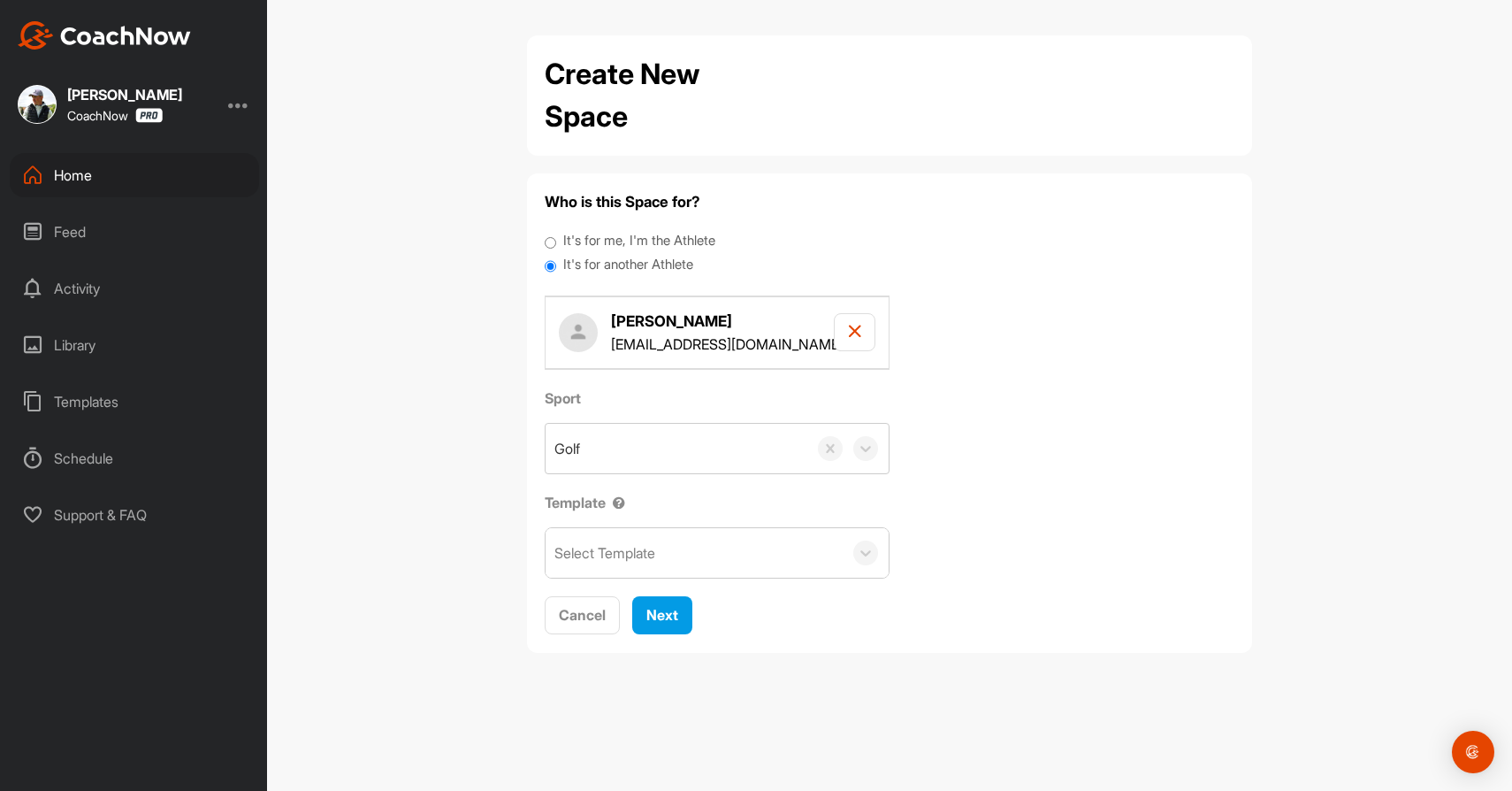
click at [669, 551] on div "Select Template" at bounding box center [694, 553] width 298 height 50
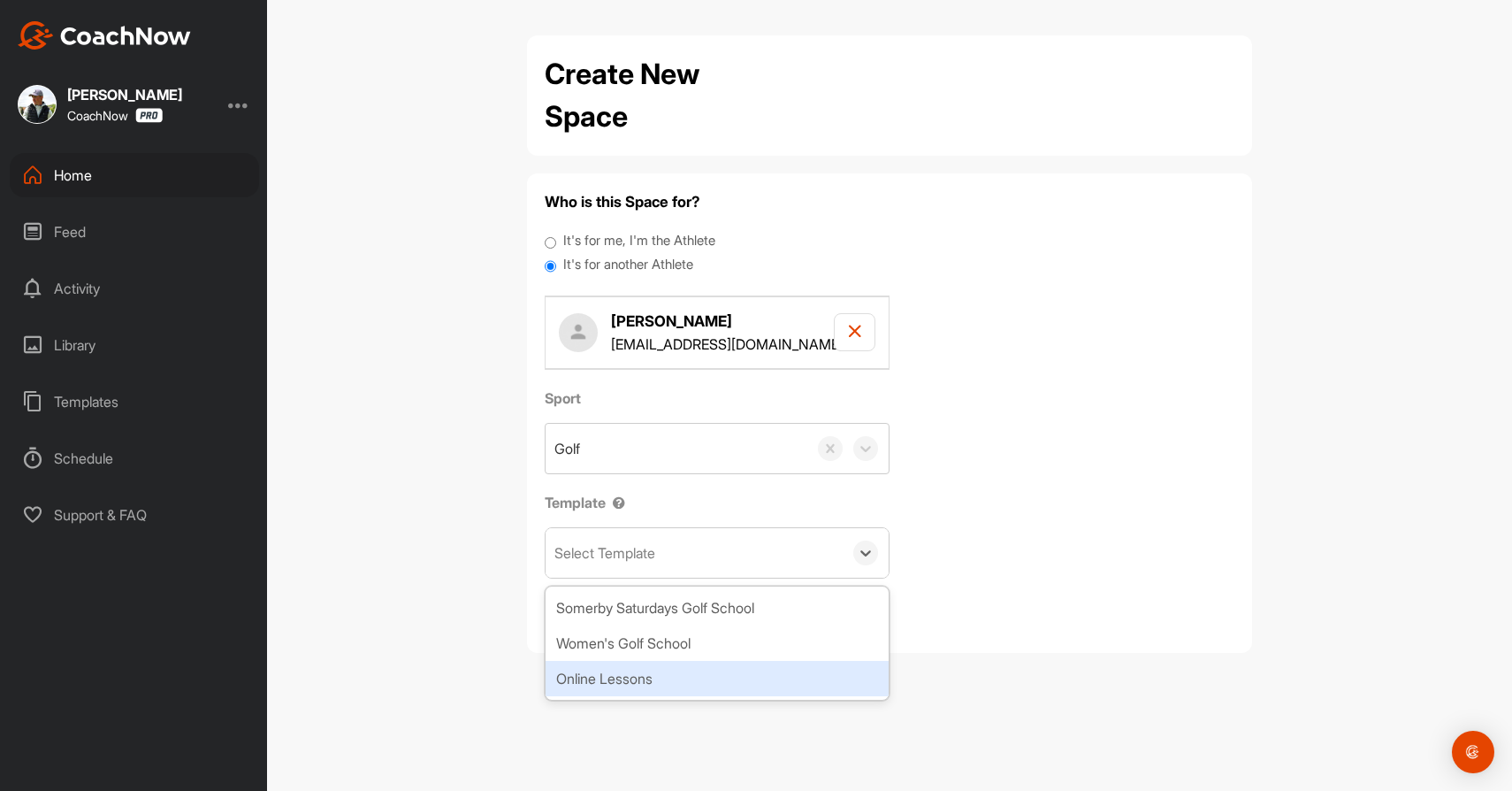
click at [634, 671] on div "Online Lessons" at bounding box center [717, 678] width 344 height 35
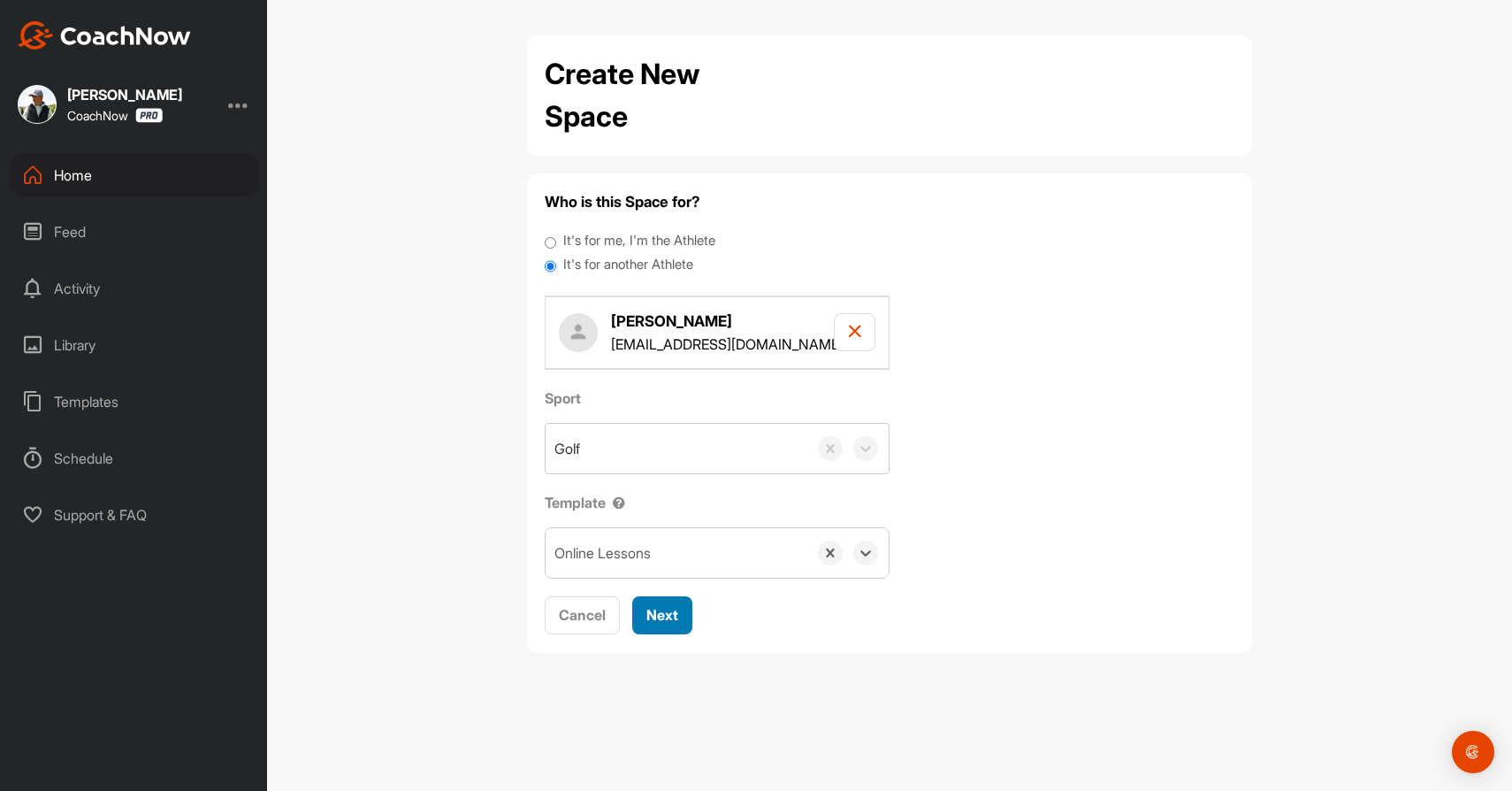
click at [667, 614] on span "Next" at bounding box center [662, 615] width 32 height 18
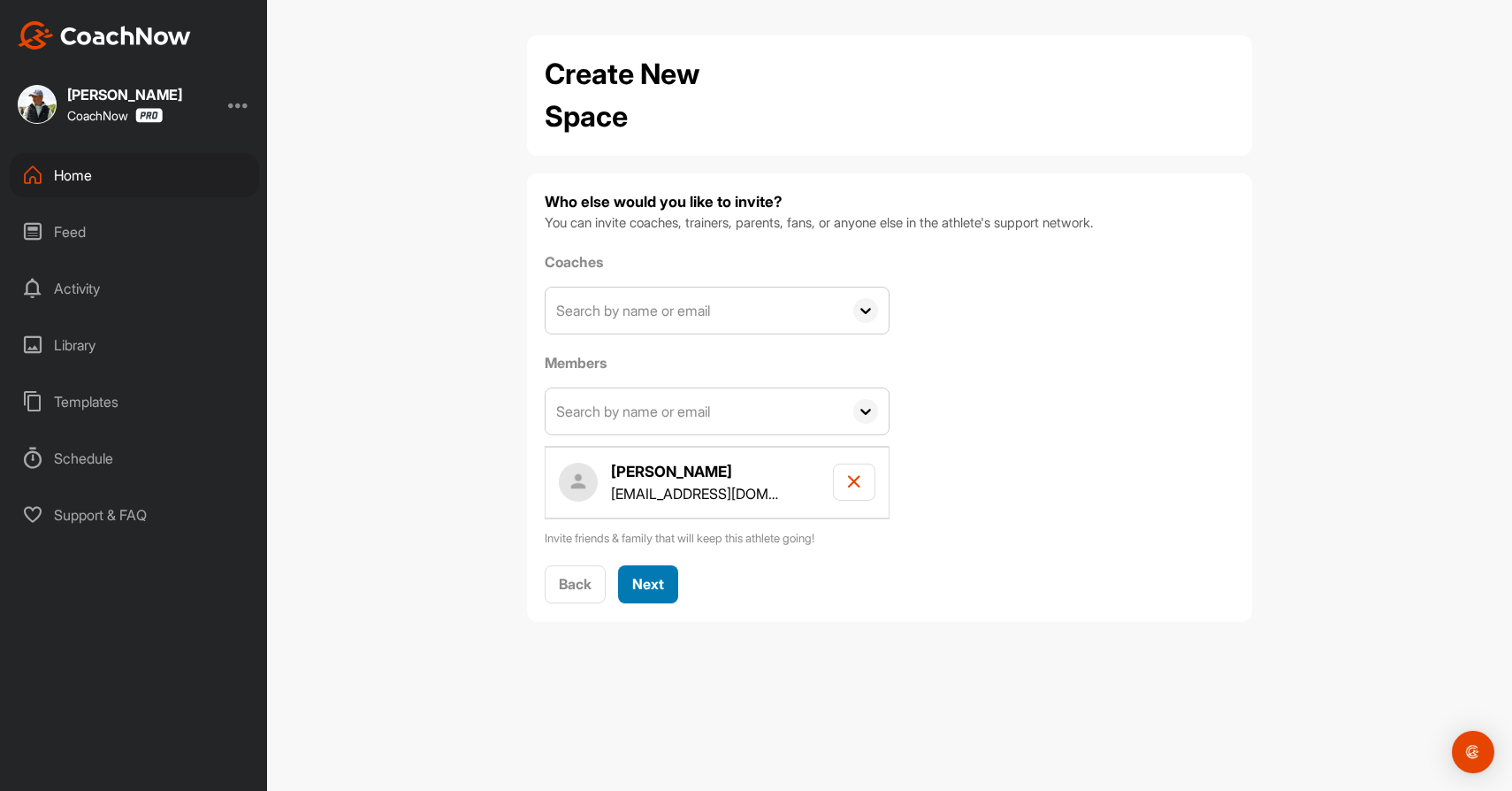
click at [650, 585] on span "Next" at bounding box center [647, 584] width 32 height 18
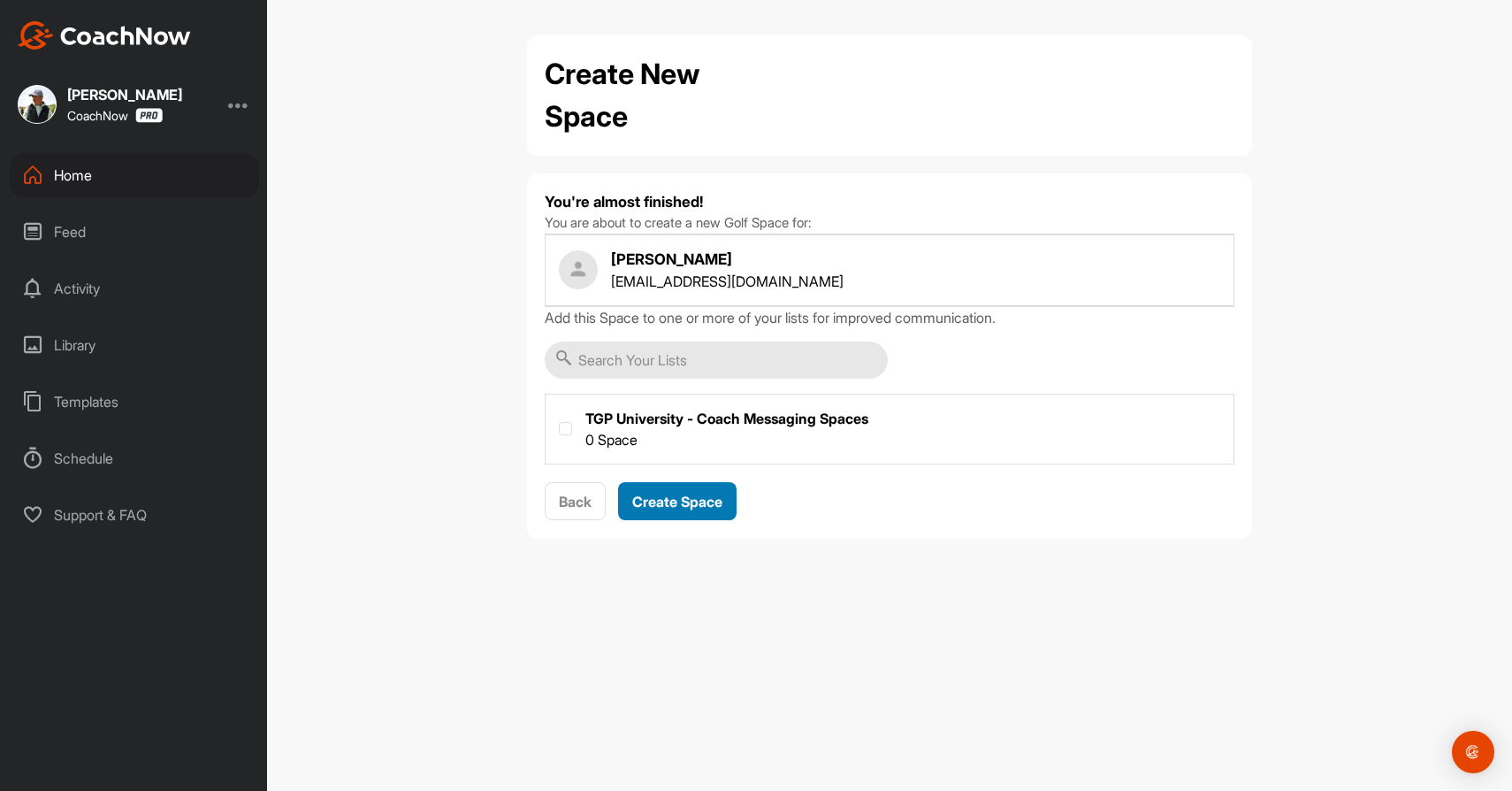
click at [692, 505] on span "Create Space" at bounding box center [677, 501] width 90 height 18
